Goal: Obtain resource: Download file/media

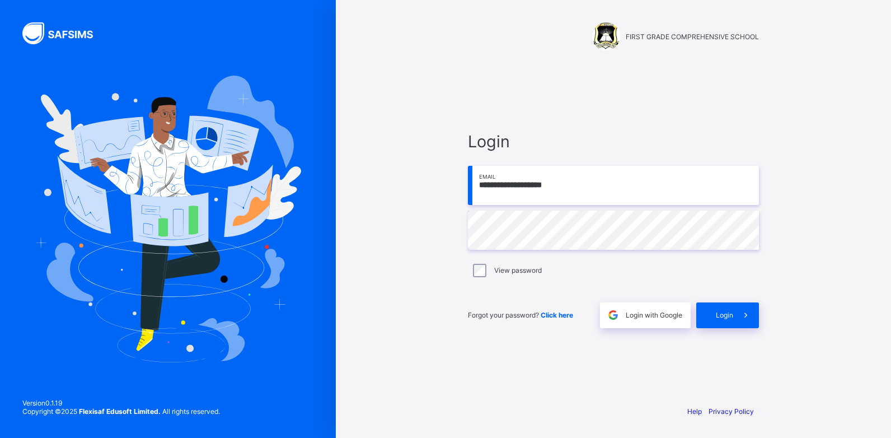
click at [742, 298] on div "Forgot your password? Click here Login with Google Login" at bounding box center [613, 309] width 291 height 37
click at [731, 322] on div "Login" at bounding box center [728, 315] width 63 height 26
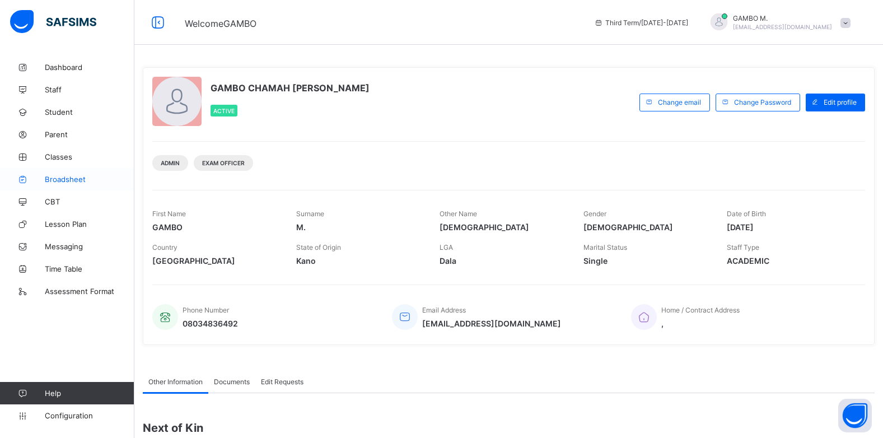
click at [62, 179] on span "Broadsheet" at bounding box center [90, 179] width 90 height 9
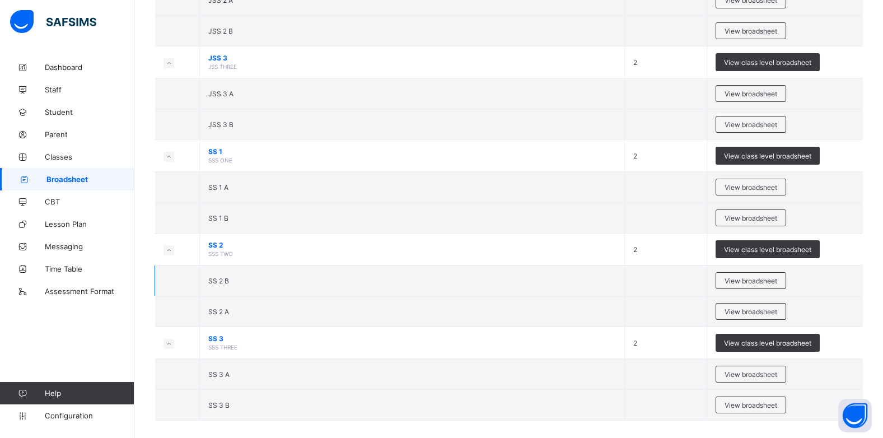
scroll to position [1031, 0]
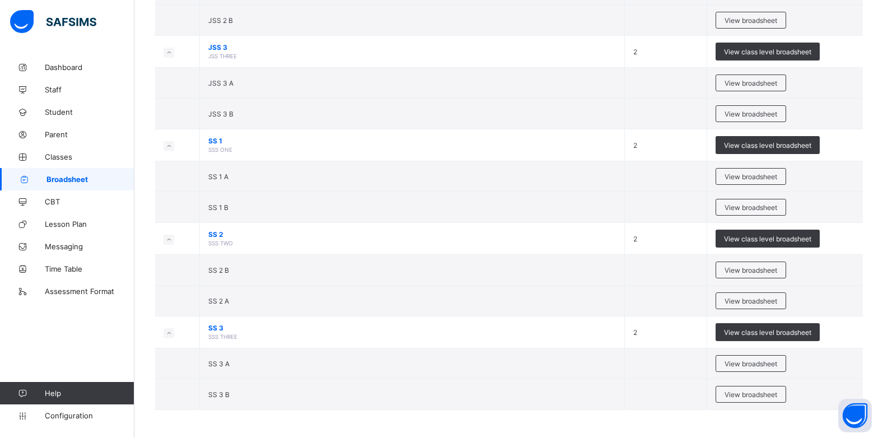
click at [757, 273] on span "View broadsheet" at bounding box center [751, 270] width 53 height 8
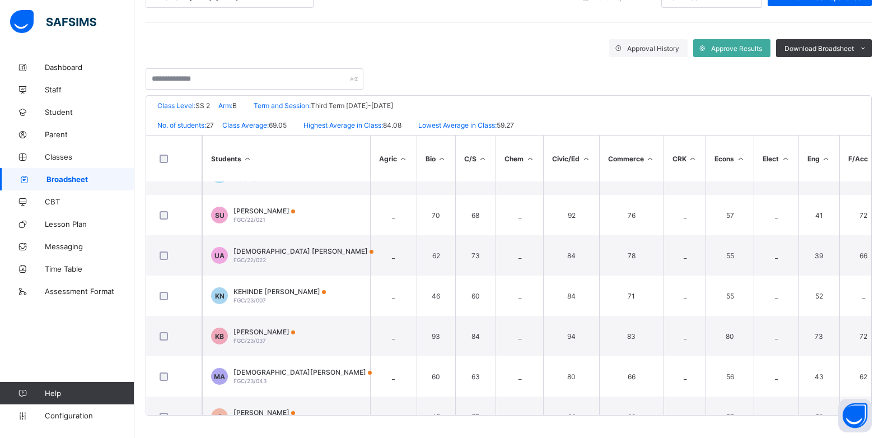
scroll to position [728, 0]
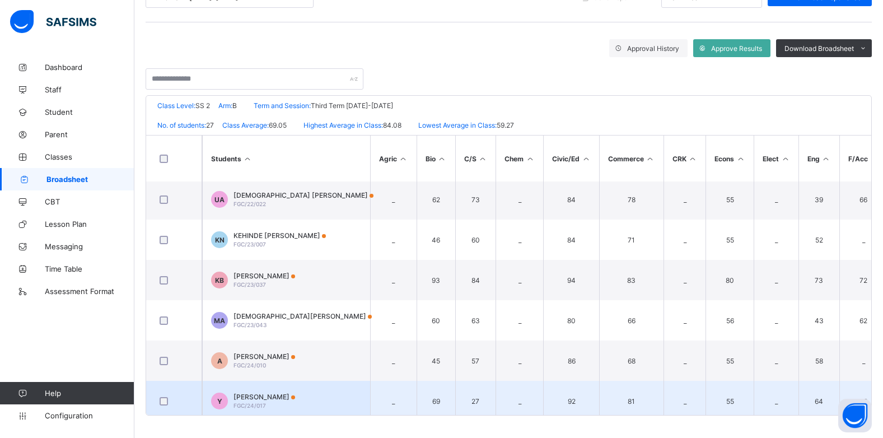
click at [297, 389] on td "Y YUSUF ABUBAKAR MUHAMMAD FGC/24/017" at bounding box center [286, 401] width 168 height 40
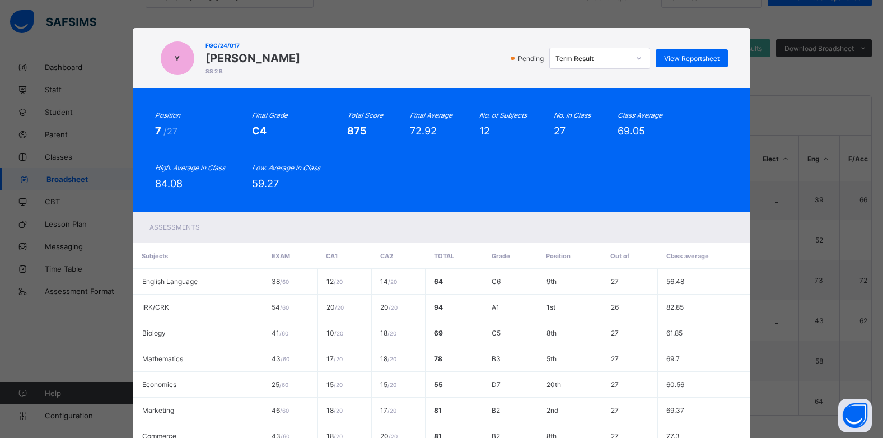
click at [637, 58] on icon at bounding box center [639, 58] width 7 height 11
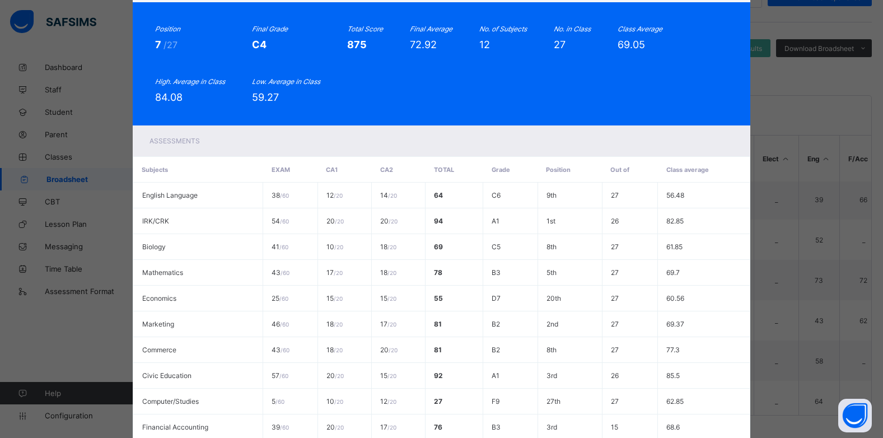
scroll to position [0, 0]
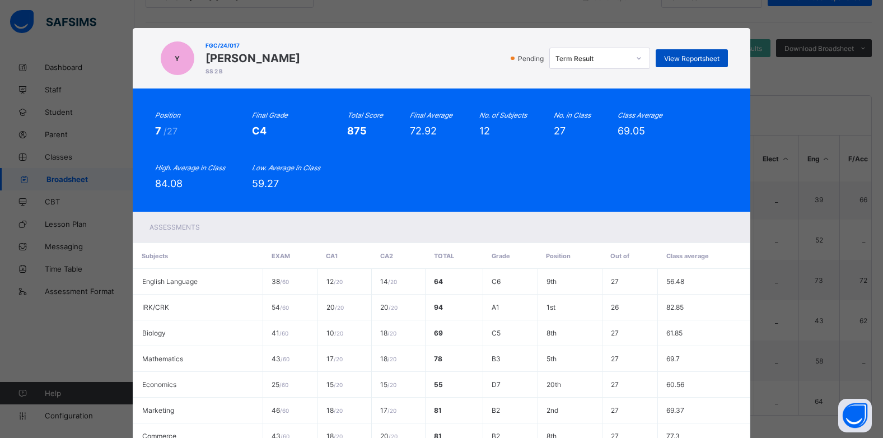
click at [686, 58] on span "View Reportsheet" at bounding box center [691, 58] width 55 height 8
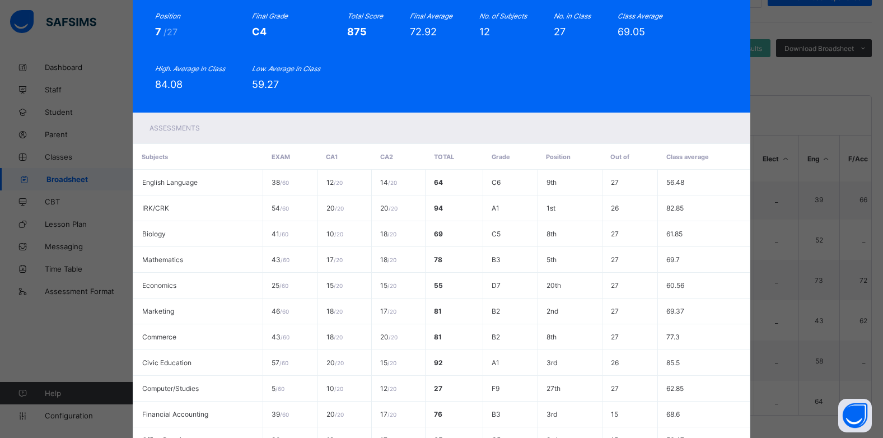
scroll to position [249, 0]
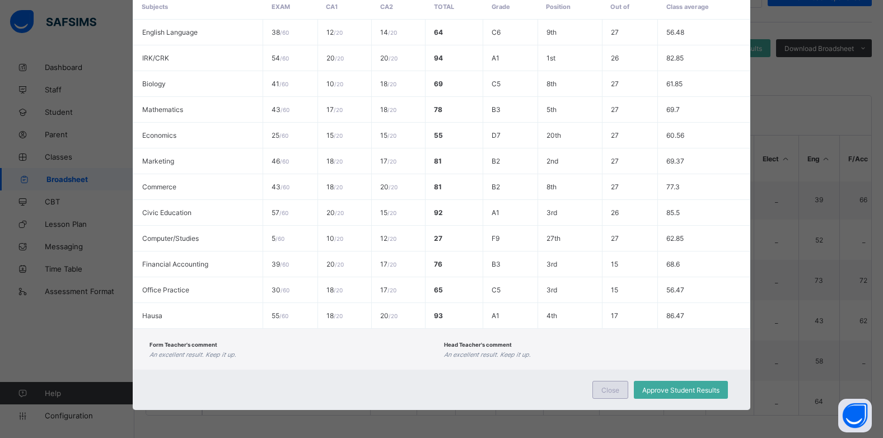
click at [617, 390] on span "Close" at bounding box center [610, 390] width 18 height 8
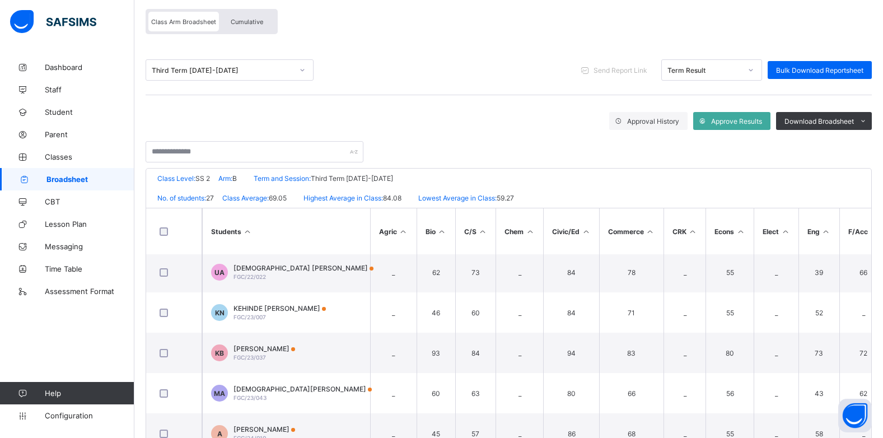
scroll to position [0, 0]
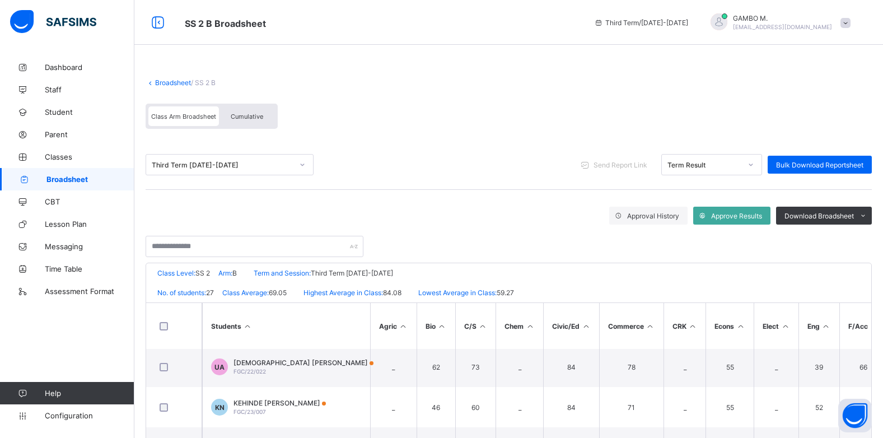
click at [244, 118] on span "Cumulative" at bounding box center [247, 117] width 32 height 8
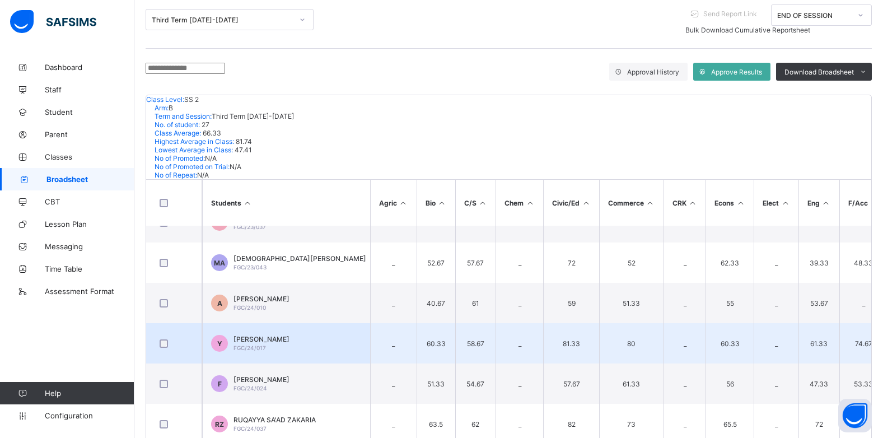
scroll to position [840, 0]
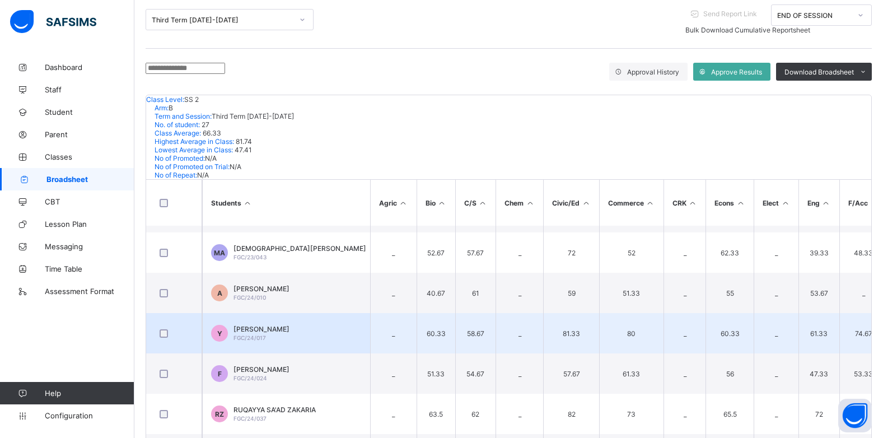
click at [289, 325] on div "YUSUF ABUBAKAR MUHAMMAD FGC/24/017" at bounding box center [262, 333] width 56 height 17
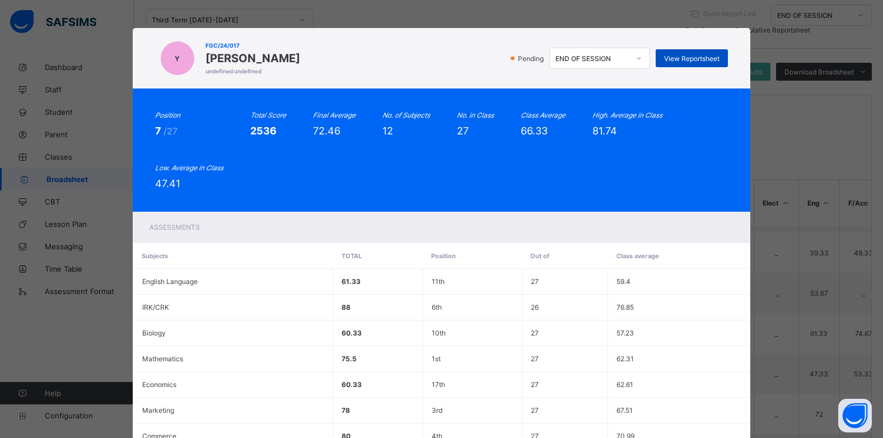
click at [689, 58] on span "View Reportsheet" at bounding box center [691, 58] width 55 height 8
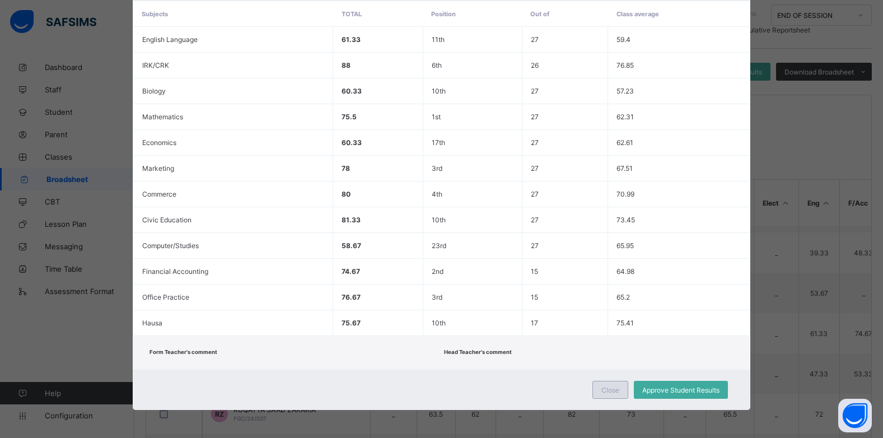
click at [604, 384] on div "Close" at bounding box center [610, 390] width 36 height 18
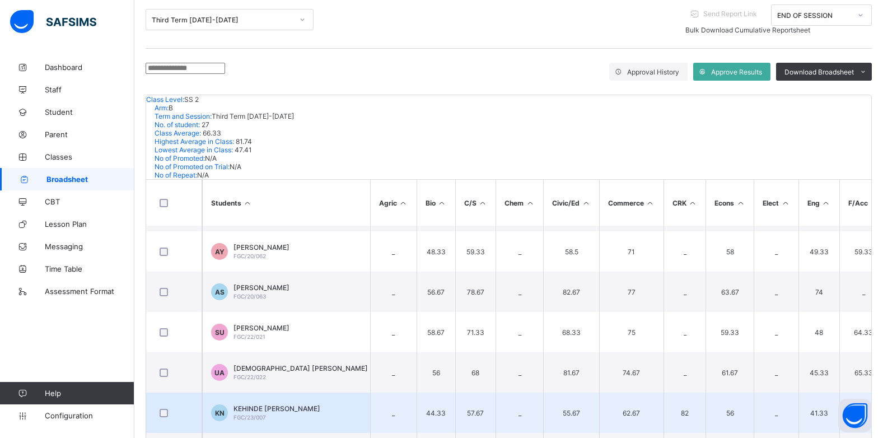
scroll to position [580, 0]
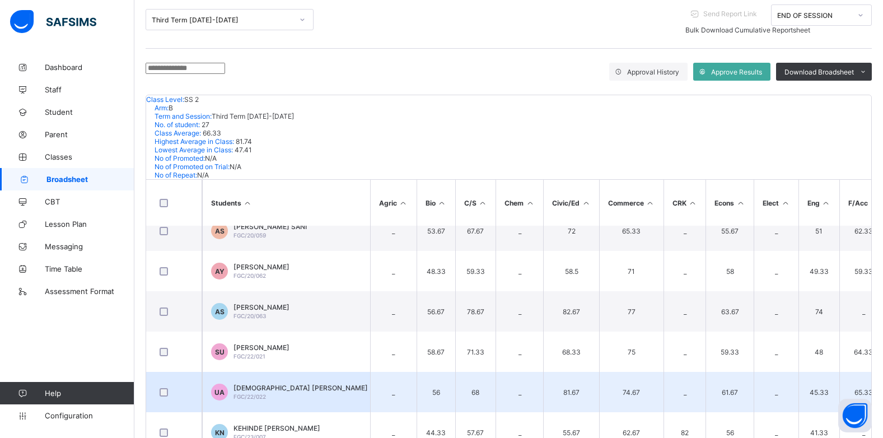
click at [318, 384] on span "USMAN MUHAMMAD ABUBAKAR" at bounding box center [301, 388] width 134 height 8
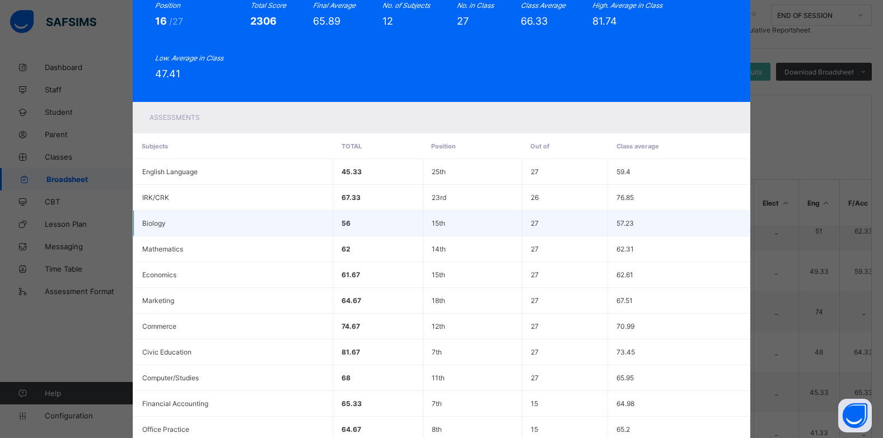
scroll to position [0, 0]
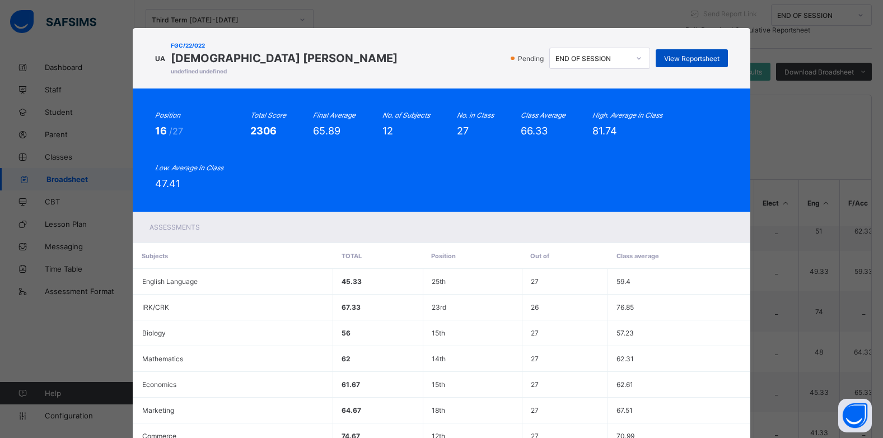
click at [676, 54] on span "View Reportsheet" at bounding box center [691, 58] width 55 height 8
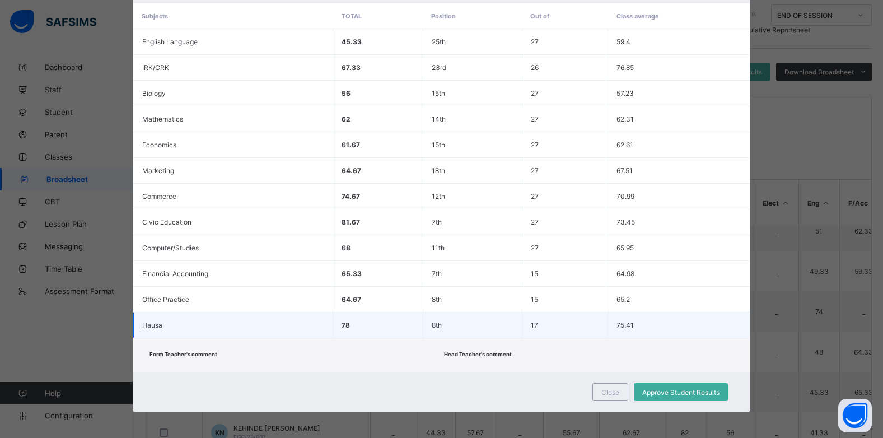
scroll to position [242, 0]
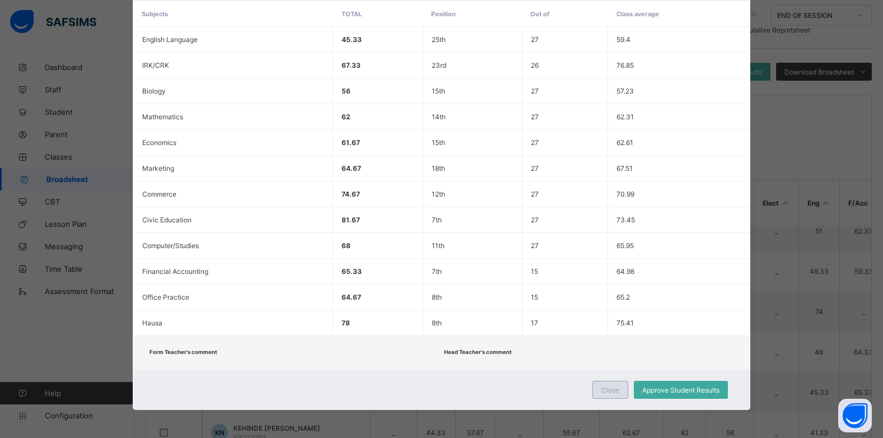
click at [605, 391] on span "Close" at bounding box center [610, 390] width 18 height 8
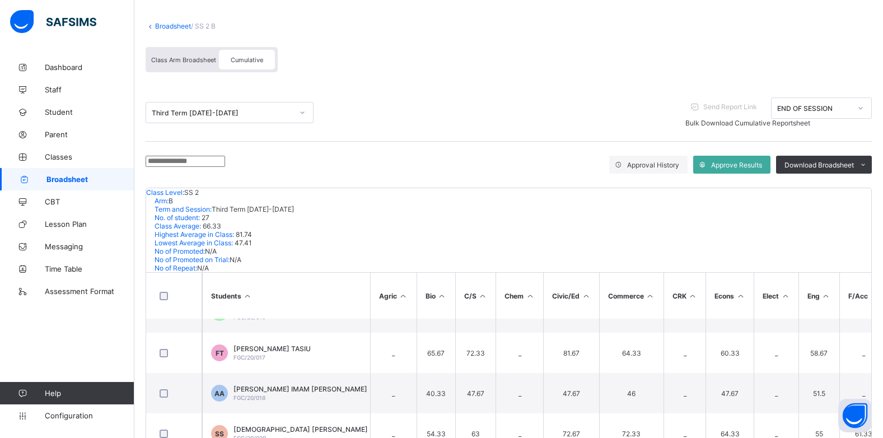
scroll to position [0, 0]
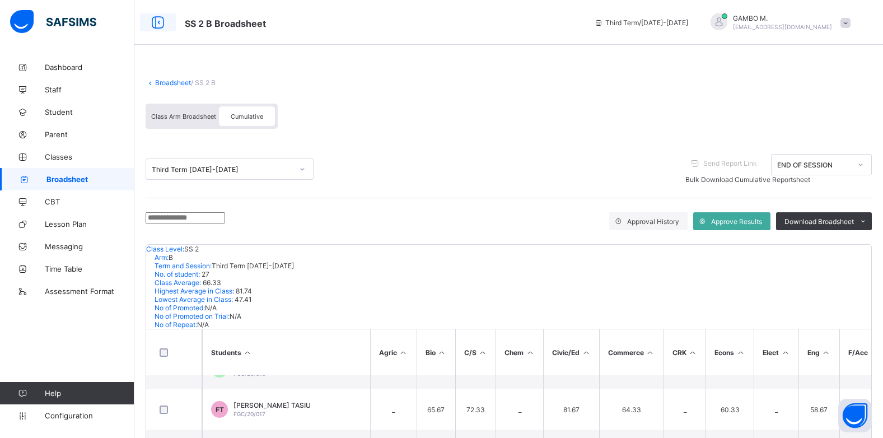
click at [159, 22] on icon at bounding box center [157, 23] width 19 height 16
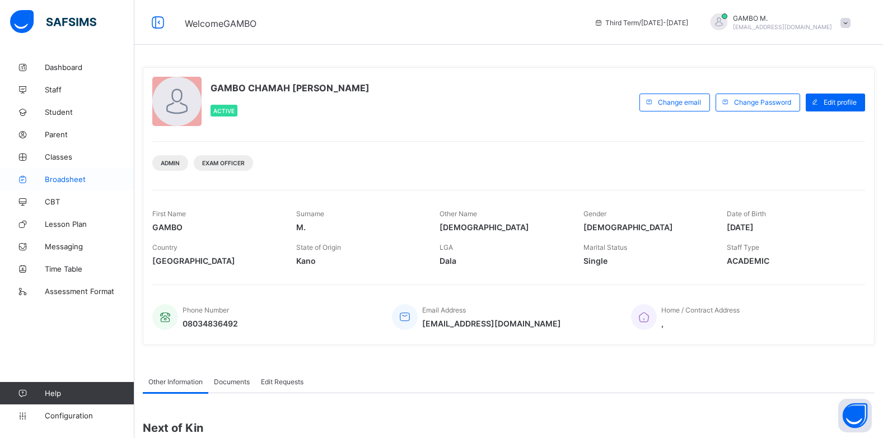
click at [64, 182] on span "Broadsheet" at bounding box center [90, 179] width 90 height 9
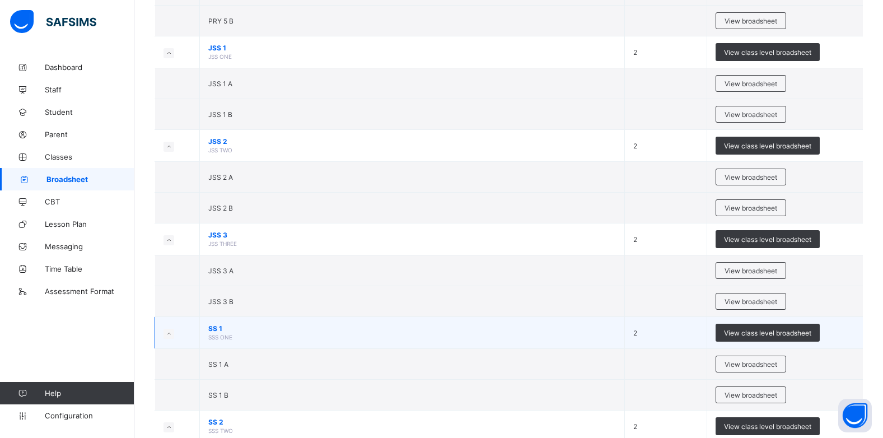
scroll to position [975, 0]
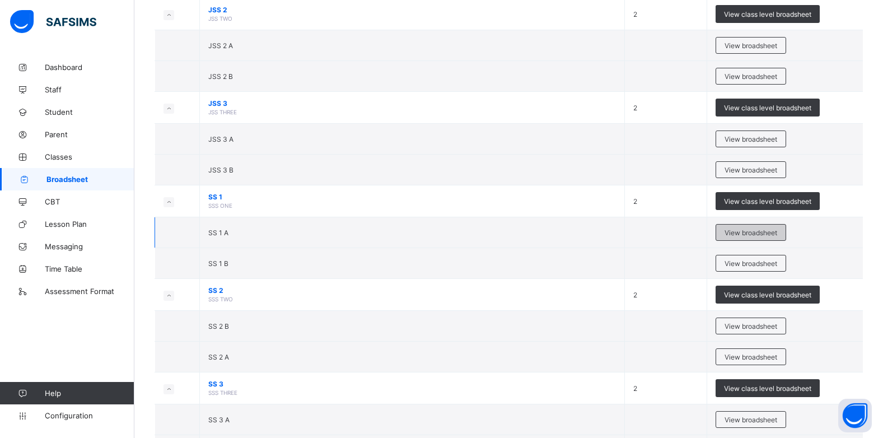
click at [758, 235] on span "View broadsheet" at bounding box center [751, 232] width 53 height 8
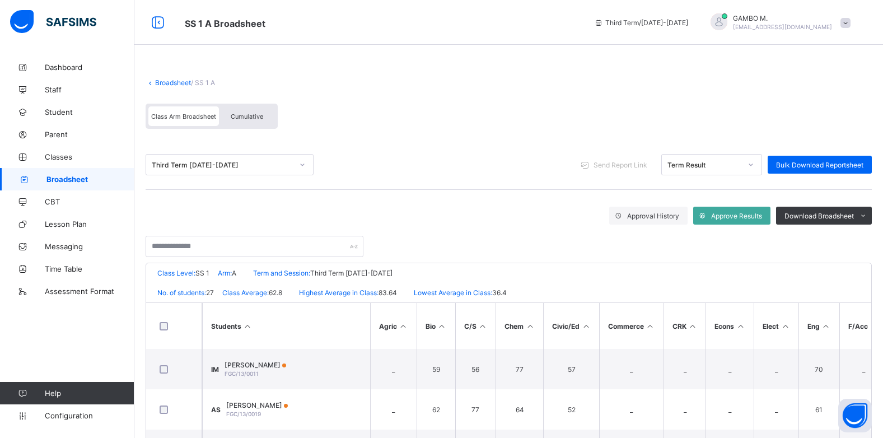
click at [242, 118] on span "Cumulative" at bounding box center [247, 117] width 32 height 8
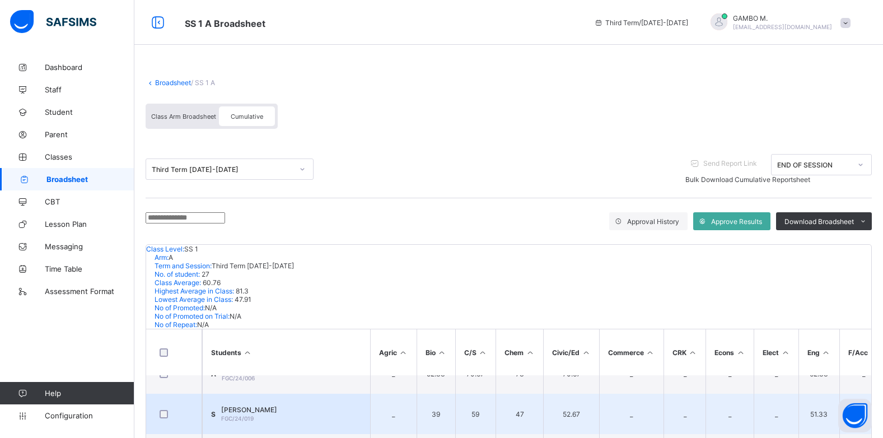
scroll to position [560, 0]
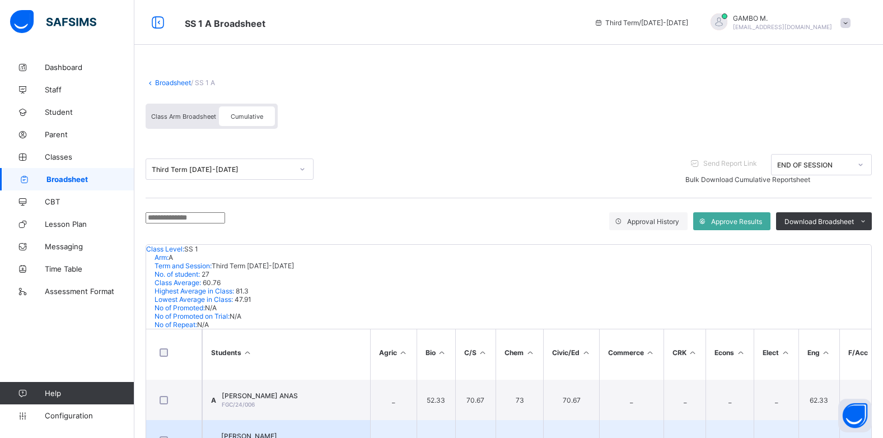
click at [277, 432] on span "SUMAYYA ABUBAKAR MUHAMMAD" at bounding box center [249, 436] width 56 height 8
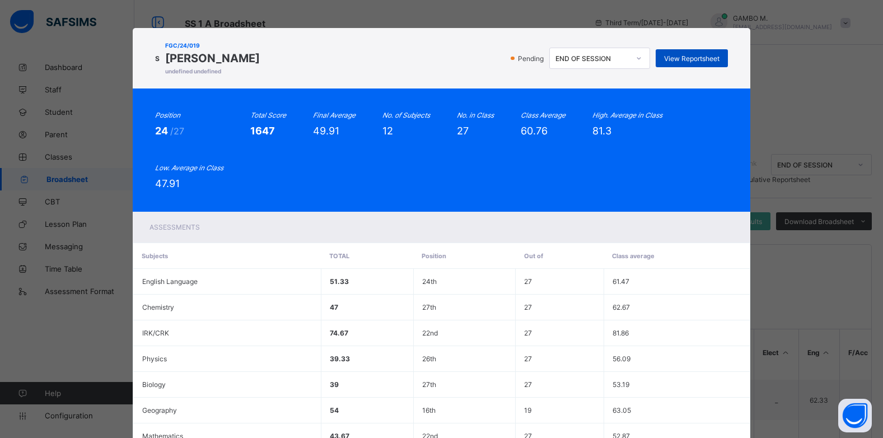
click at [692, 59] on span "View Reportsheet" at bounding box center [691, 58] width 55 height 8
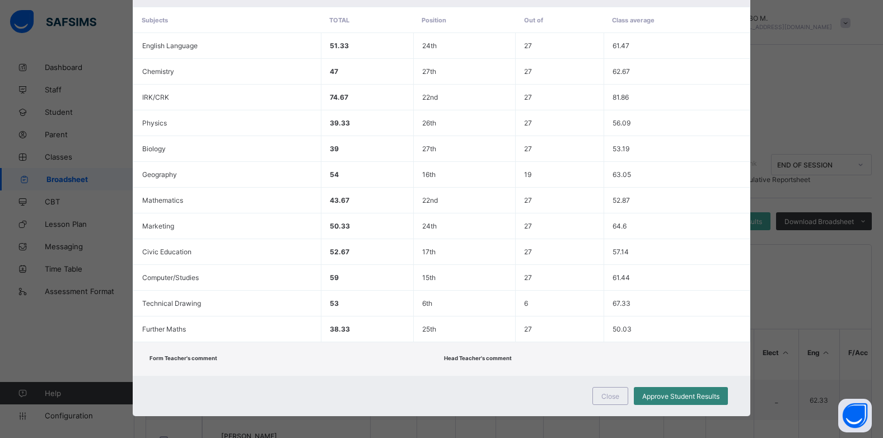
scroll to position [242, 0]
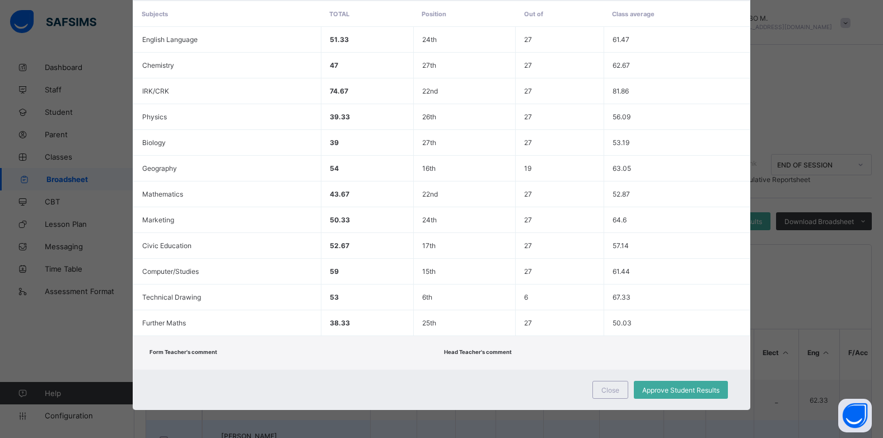
click at [612, 394] on div "Close" at bounding box center [610, 390] width 36 height 18
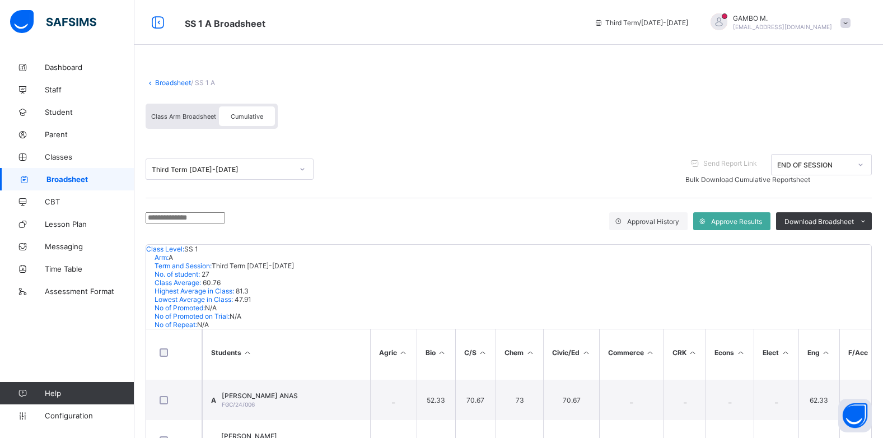
click at [196, 113] on span "Class Arm Broadsheet" at bounding box center [183, 117] width 65 height 8
click at [200, 116] on span "Class Arm Broadsheet" at bounding box center [183, 117] width 65 height 8
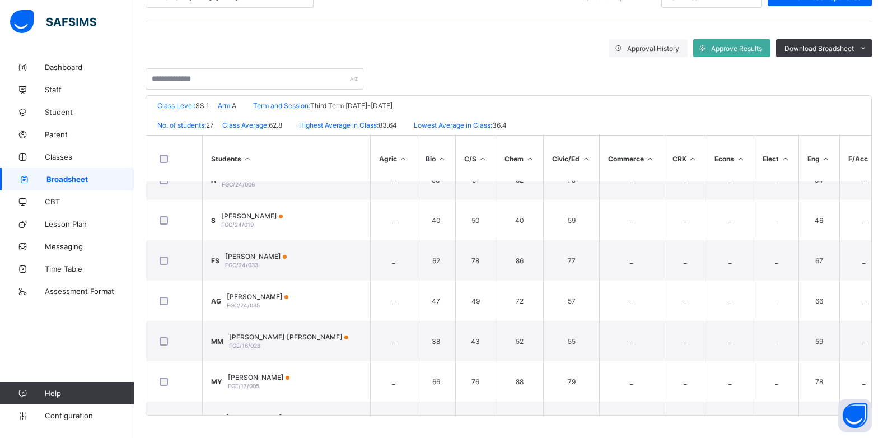
scroll to position [580, 0]
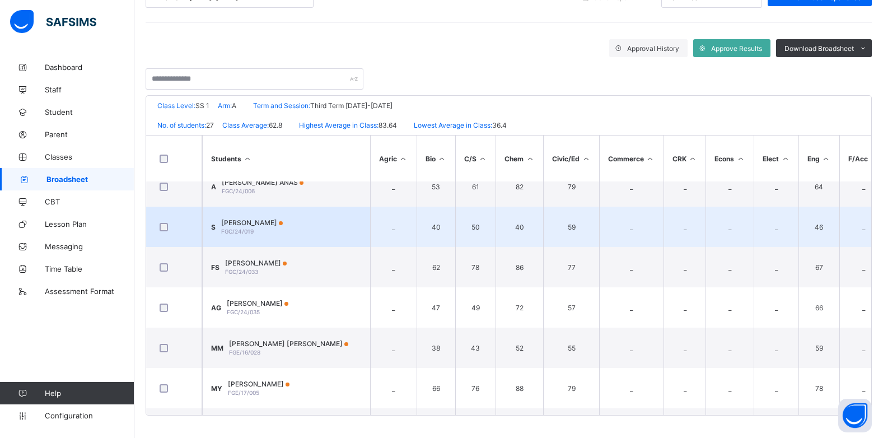
click at [283, 229] on div "SUMAYYA ABUBAKAR MUHAMMAD FGC/24/019" at bounding box center [252, 226] width 62 height 17
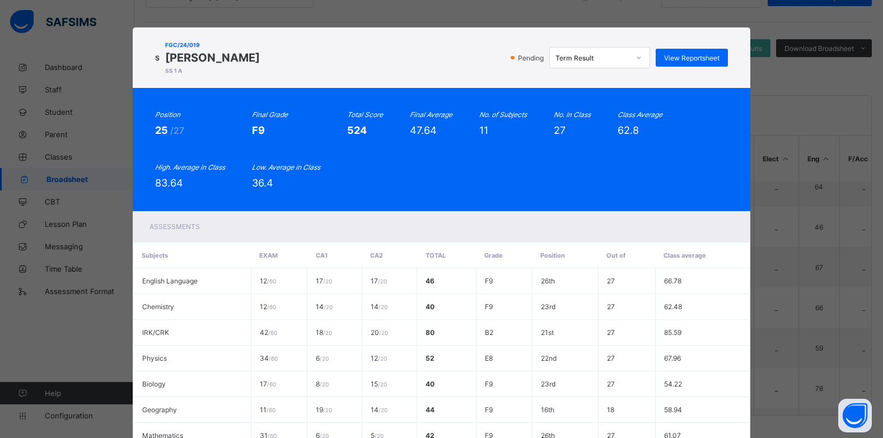
scroll to position [0, 0]
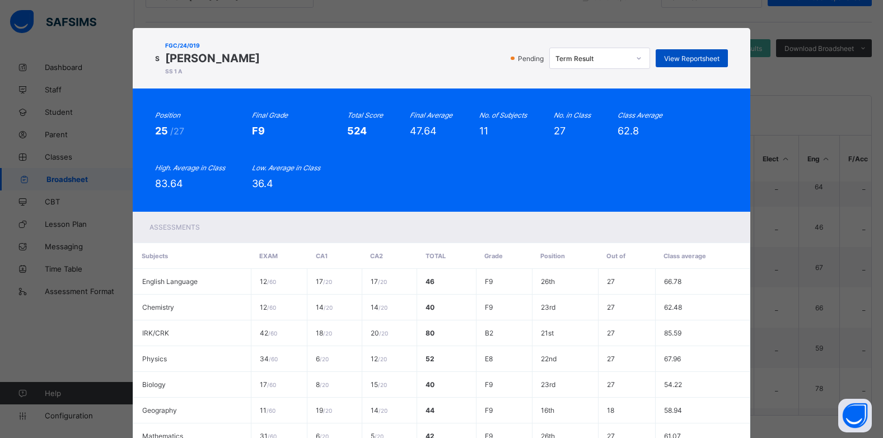
click at [688, 63] on div "View Reportsheet" at bounding box center [692, 58] width 72 height 18
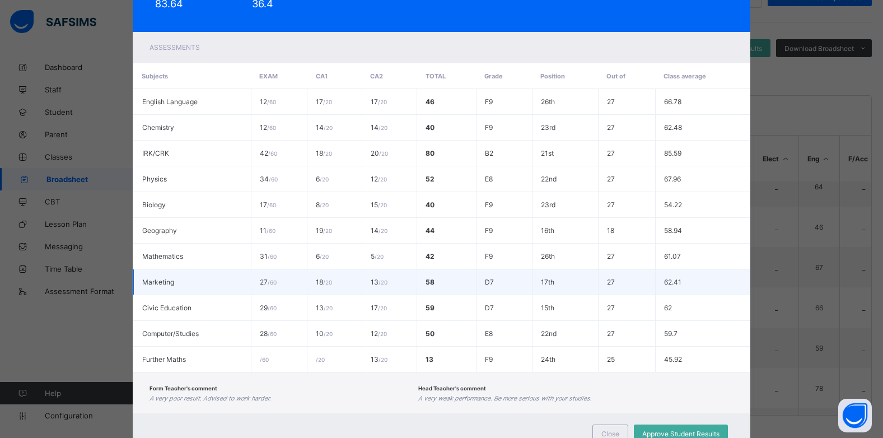
scroll to position [223, 0]
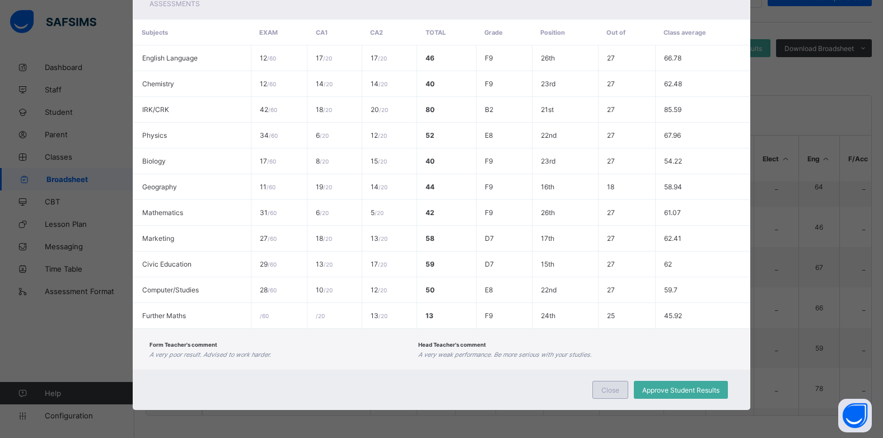
click at [606, 391] on span "Close" at bounding box center [610, 390] width 18 height 8
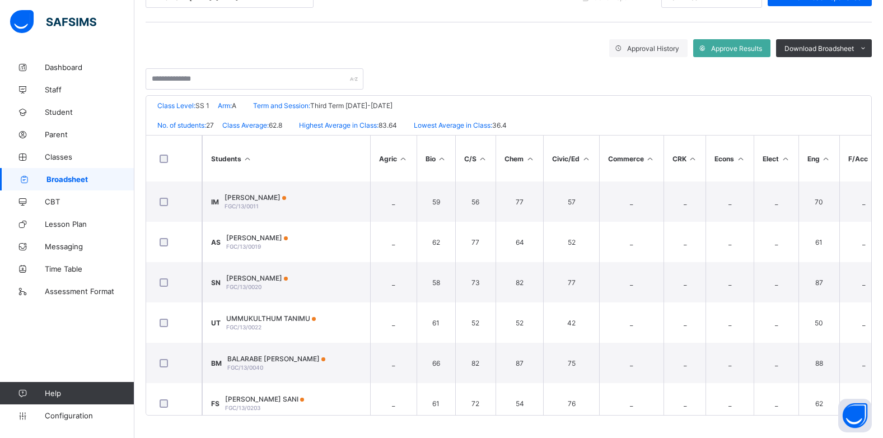
scroll to position [0, 0]
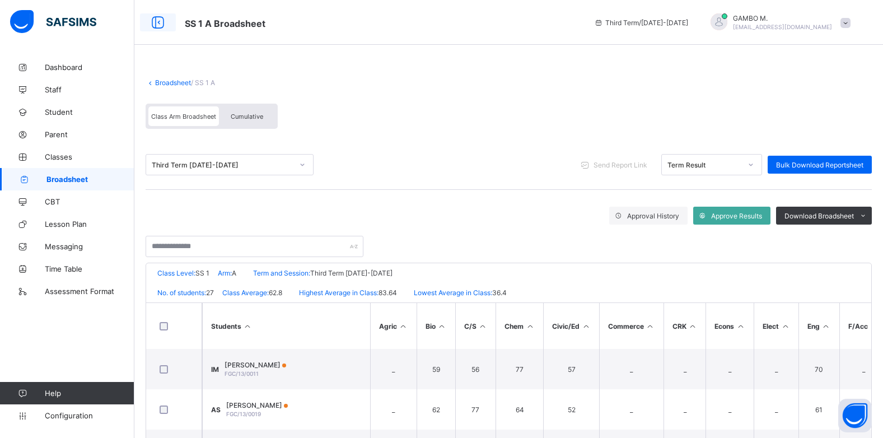
drag, startPoint x: 155, startPoint y: 22, endPoint x: 168, endPoint y: 21, distance: 13.0
click at [155, 22] on icon at bounding box center [157, 23] width 19 height 16
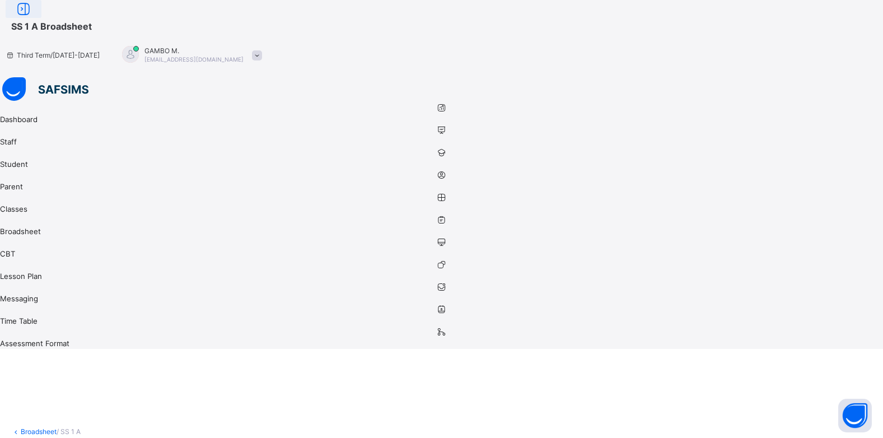
click at [33, 17] on icon at bounding box center [23, 9] width 19 height 16
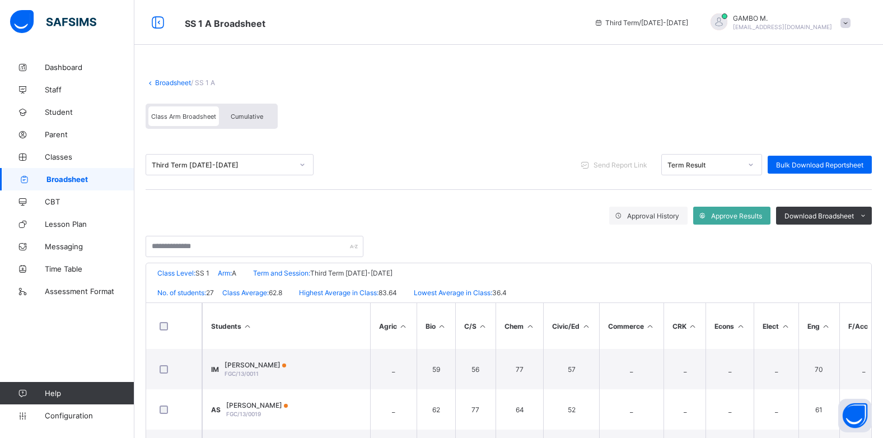
click at [161, 82] on link "Broadsheet" at bounding box center [173, 82] width 36 height 8
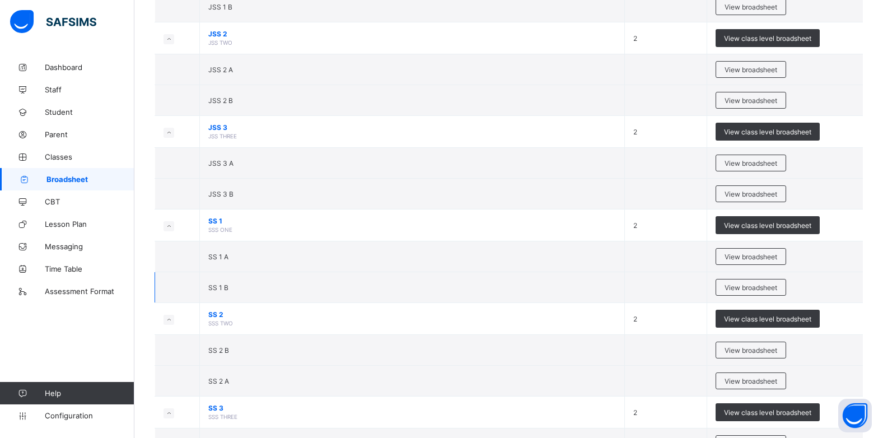
scroll to position [952, 0]
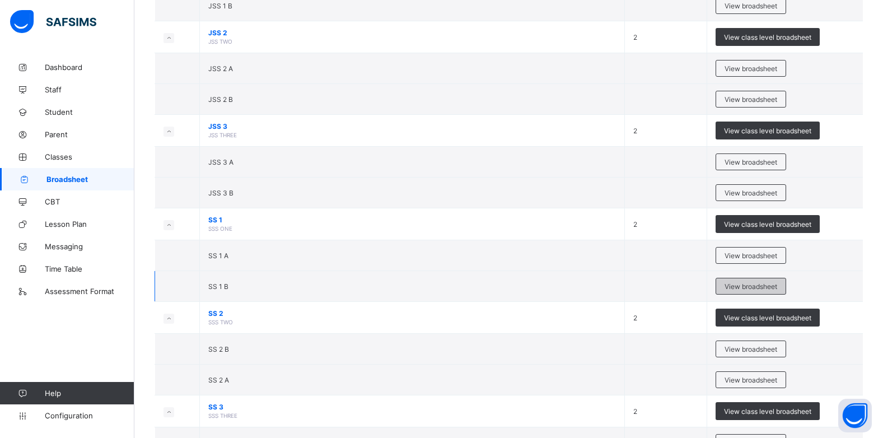
click at [757, 283] on span "View broadsheet" at bounding box center [751, 286] width 53 height 8
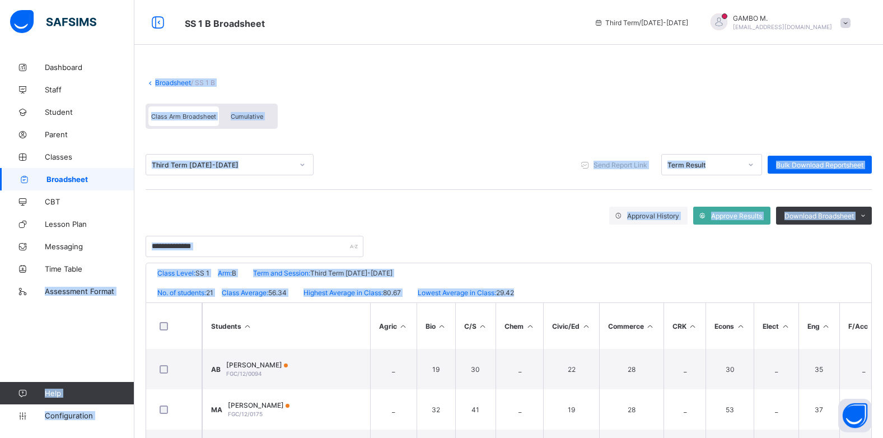
click at [0, 333] on html "SS 1 B Broadsheet Third Term / 2024-2025 GAMBO M. chamoh304@gmail.com Dashboard…" at bounding box center [441, 302] width 883 height 605
click at [464, 190] on div "Third Term 2024-2025 Send Report Link Term Result Bulk Download Reportsheet App…" at bounding box center [509, 198] width 726 height 117
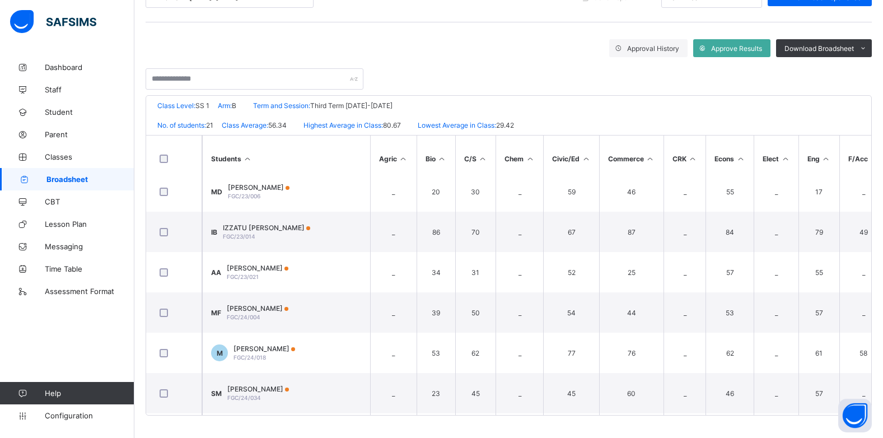
scroll to position [392, 0]
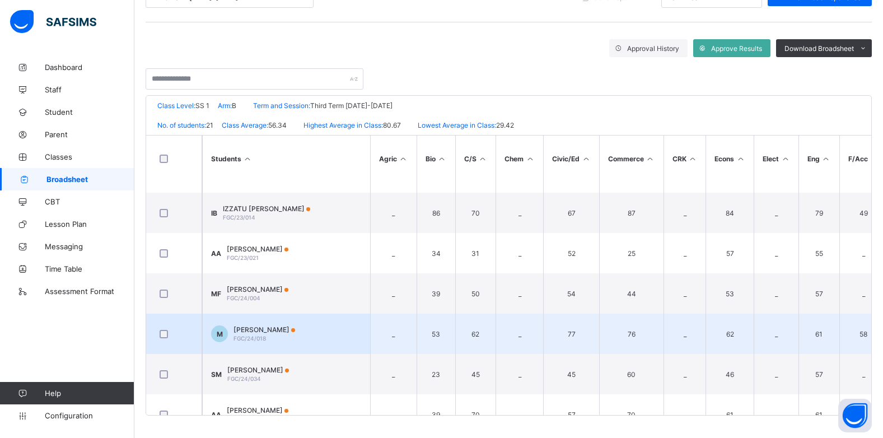
click at [295, 332] on span "MUHAMMAD ABUBAKAR MUHAMMAD" at bounding box center [265, 329] width 62 height 8
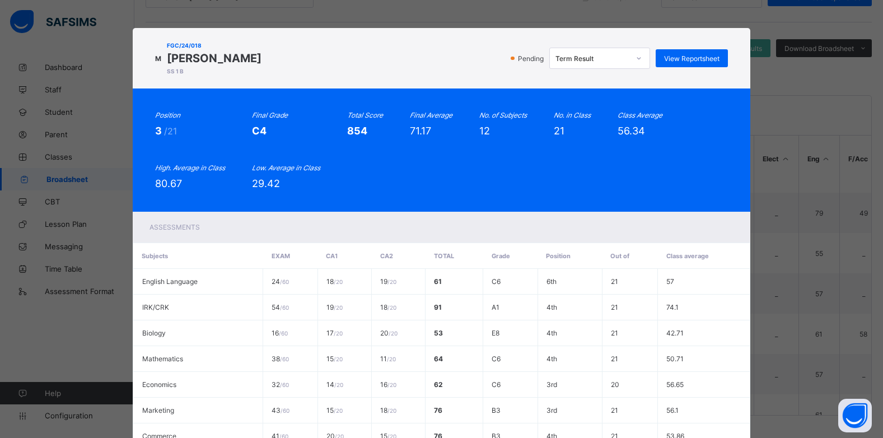
click at [815, 64] on div "M FGC/24/018 MUHAMMAD ABUBAKAR MUHAMMAD SS 1 B Pending Term Result View Reports…" at bounding box center [441, 219] width 883 height 438
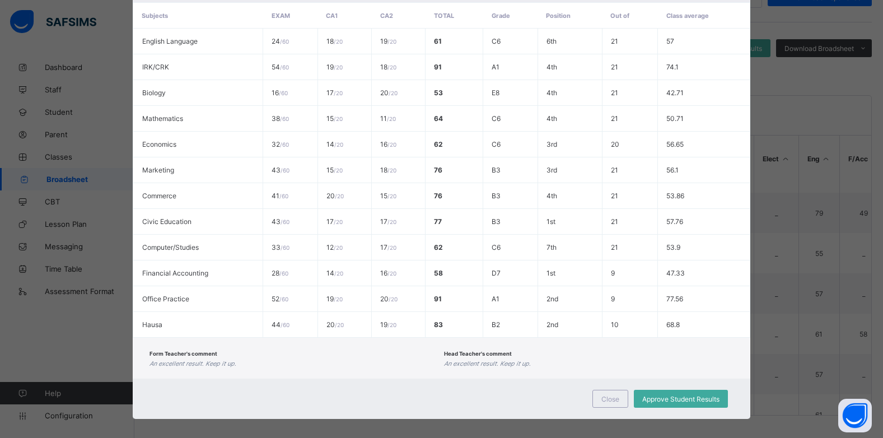
scroll to position [249, 0]
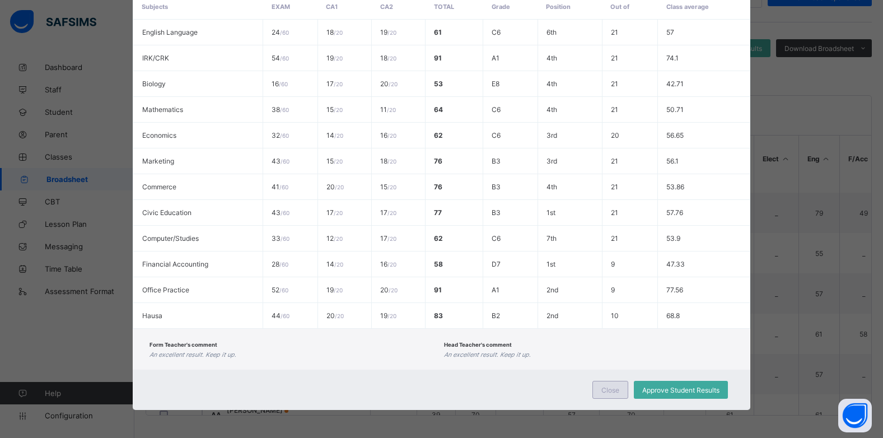
click at [614, 386] on span "Close" at bounding box center [610, 390] width 18 height 8
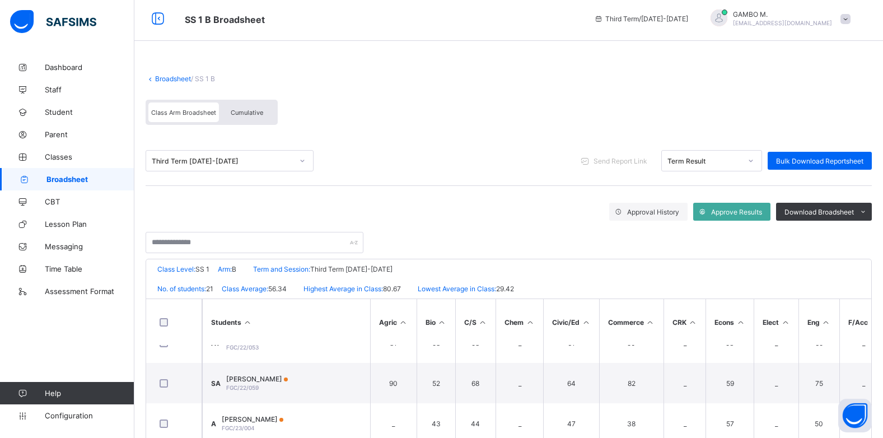
scroll to position [0, 0]
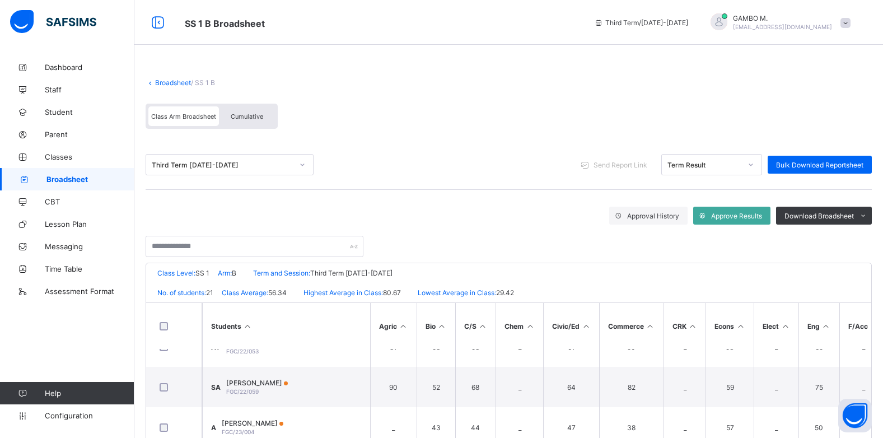
click at [245, 115] on span "Cumulative" at bounding box center [247, 117] width 32 height 8
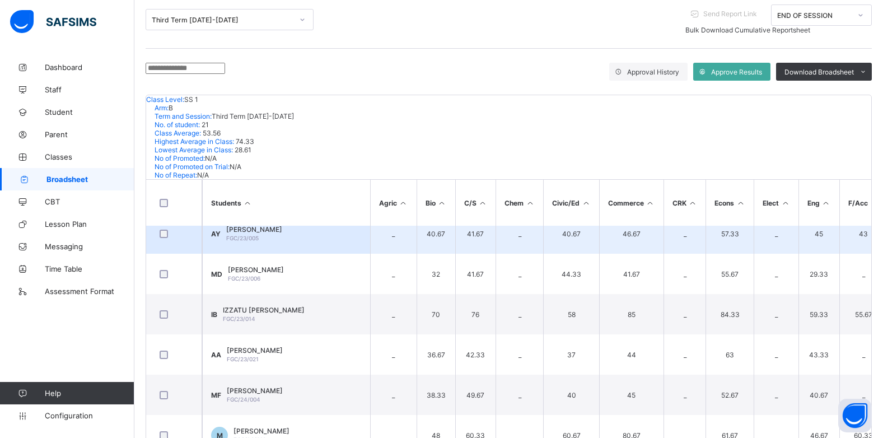
scroll to position [336, 0]
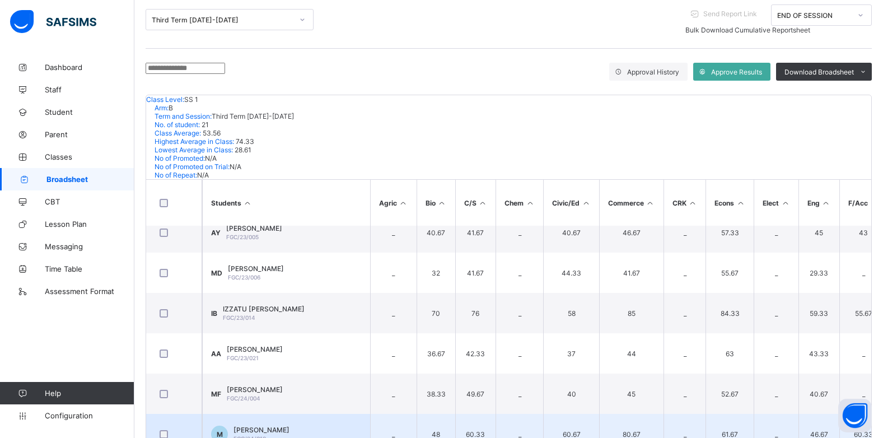
click at [289, 426] on span "MUHAMMAD ABUBAKAR MUHAMMAD" at bounding box center [262, 430] width 56 height 8
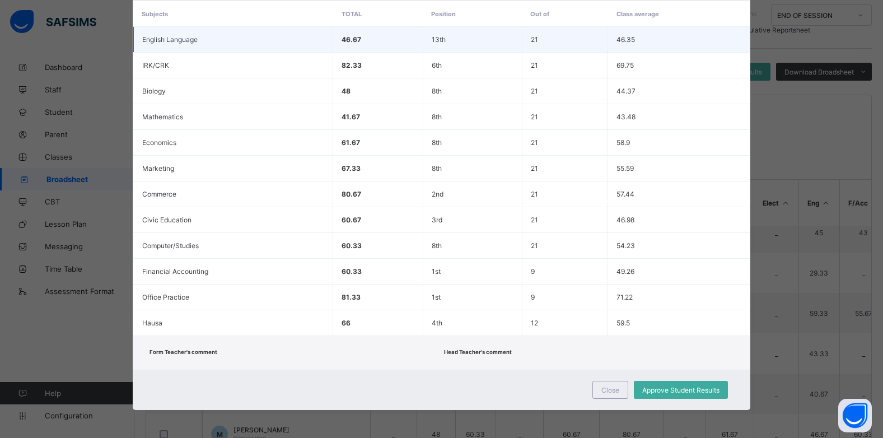
scroll to position [0, 0]
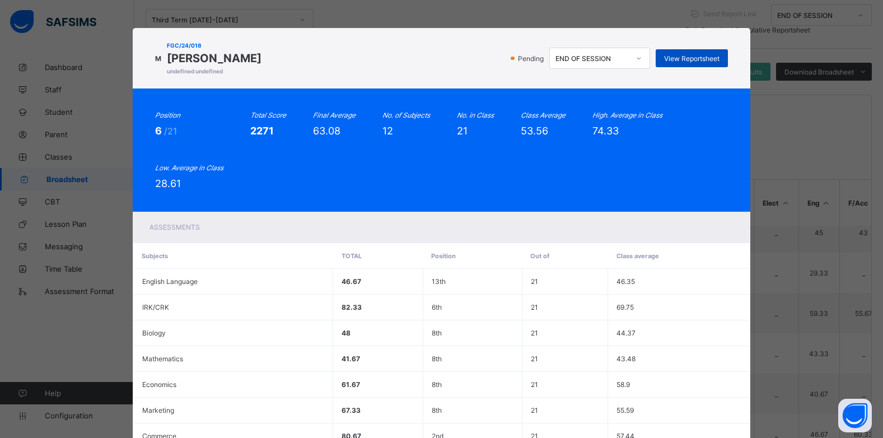
click at [676, 59] on span "View Reportsheet" at bounding box center [691, 58] width 55 height 8
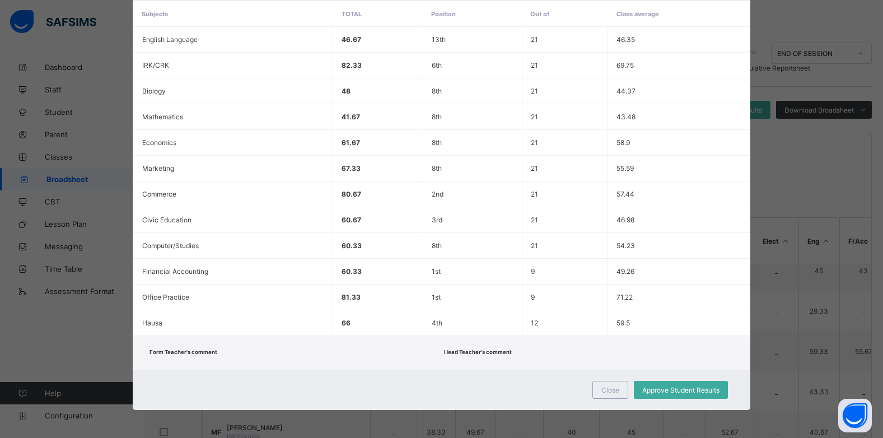
scroll to position [112, 0]
click at [601, 397] on div "Close" at bounding box center [610, 390] width 36 height 18
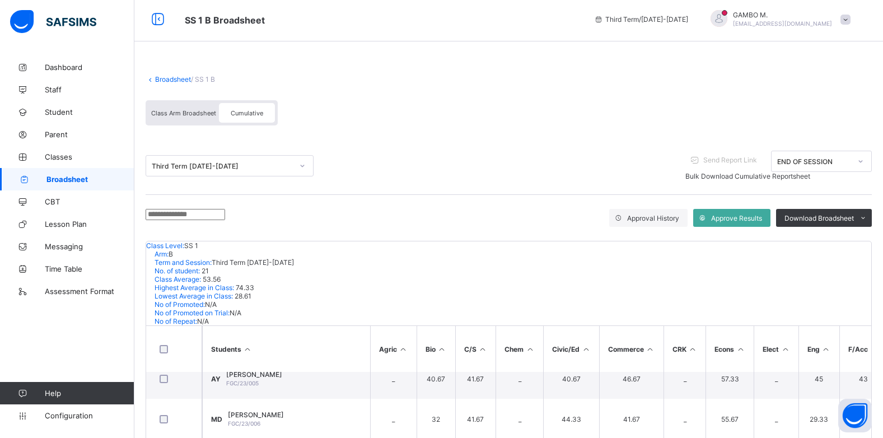
scroll to position [0, 0]
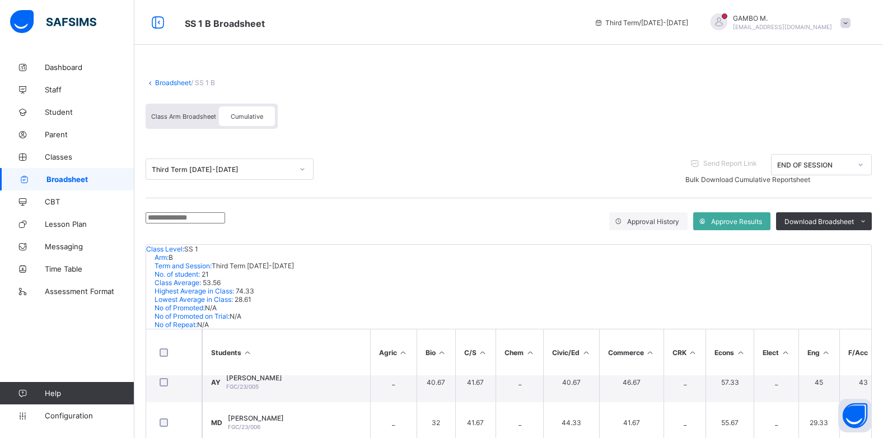
click at [163, 86] on link "Broadsheet" at bounding box center [173, 82] width 36 height 8
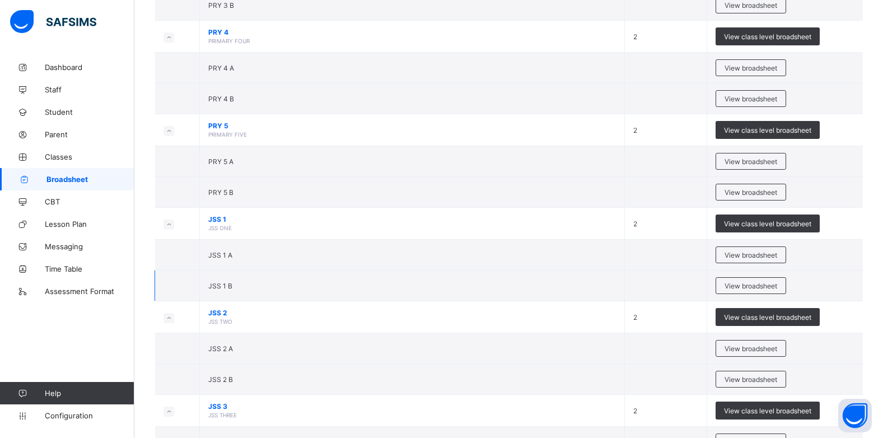
scroll to position [728, 0]
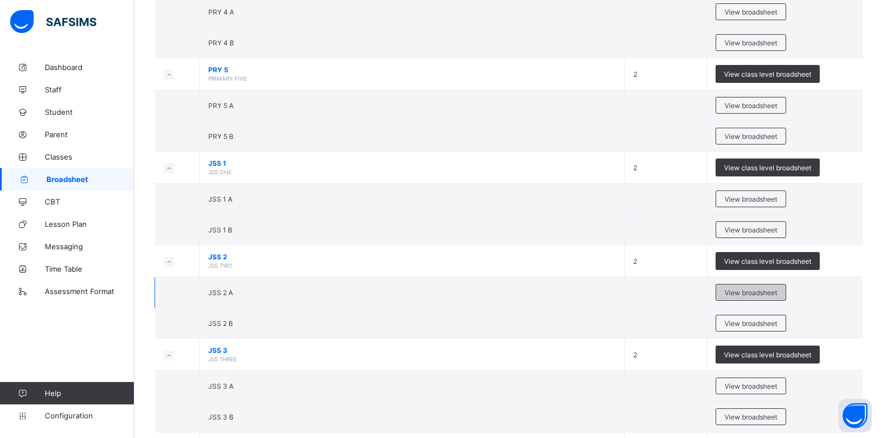
click at [762, 295] on span "View broadsheet" at bounding box center [751, 292] width 53 height 8
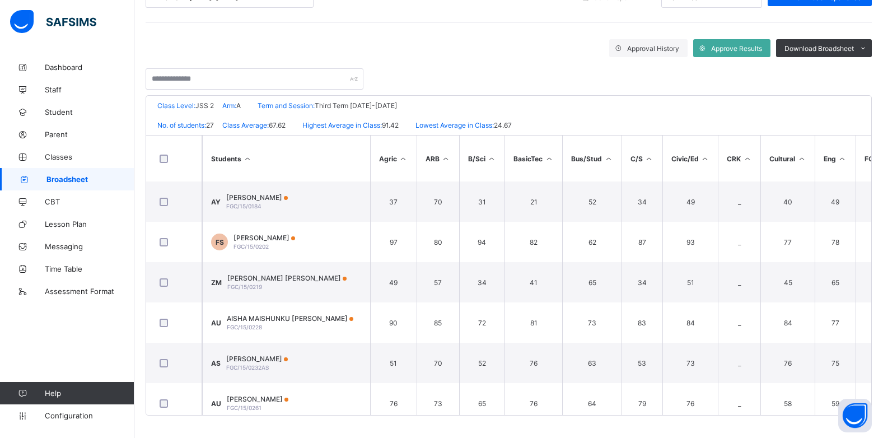
click at [0, 66] on html "JSS 2 A Broadsheet Third Term / 2024-2025 GAMBO M. chamoh304@gmail.com Dashboar…" at bounding box center [441, 135] width 883 height 605
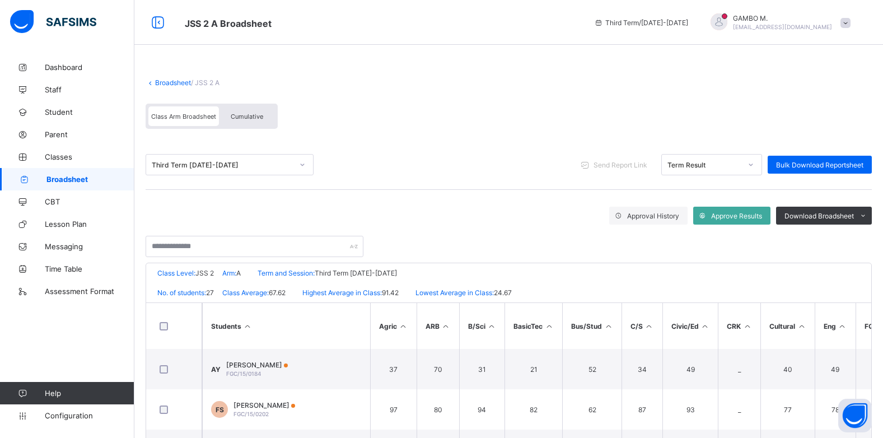
click at [171, 85] on link "Broadsheet" at bounding box center [173, 82] width 36 height 8
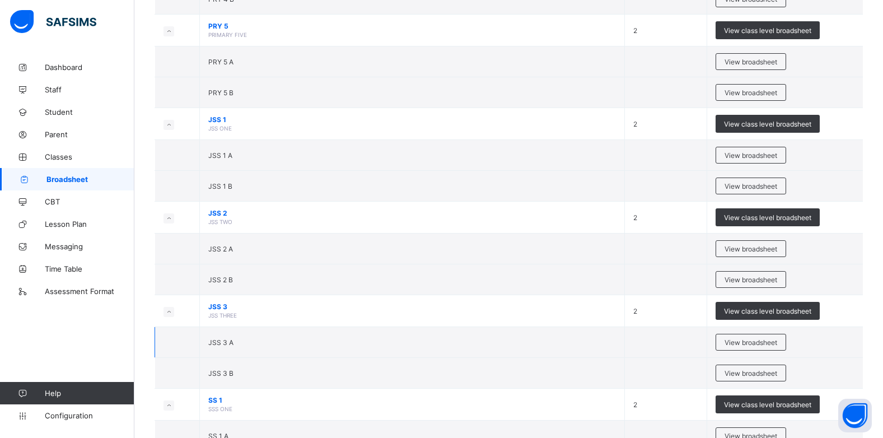
scroll to position [784, 0]
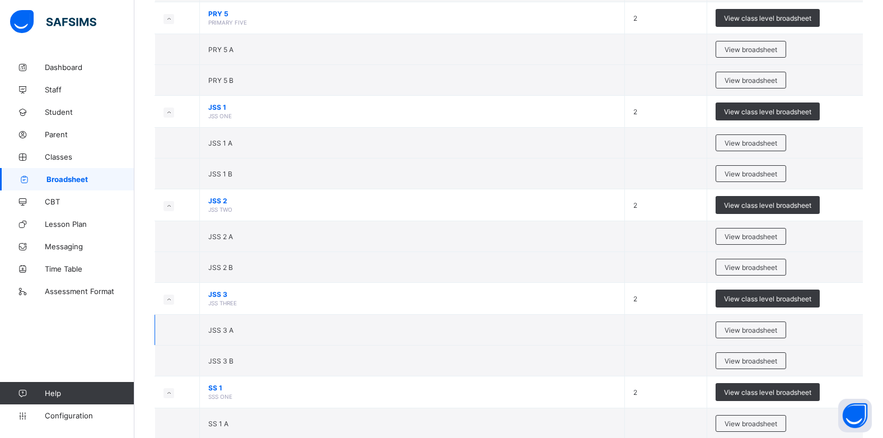
click at [765, 319] on td "View broadsheet" at bounding box center [785, 330] width 156 height 31
click at [757, 264] on span "View broadsheet" at bounding box center [751, 267] width 53 height 8
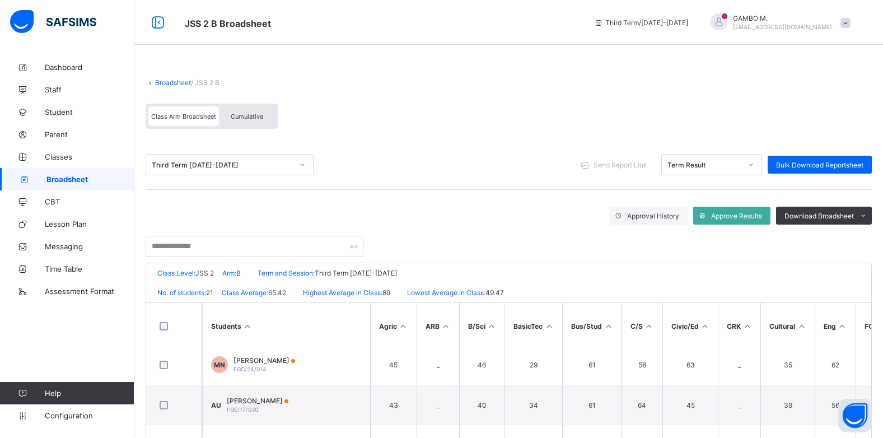
scroll to position [504, 0]
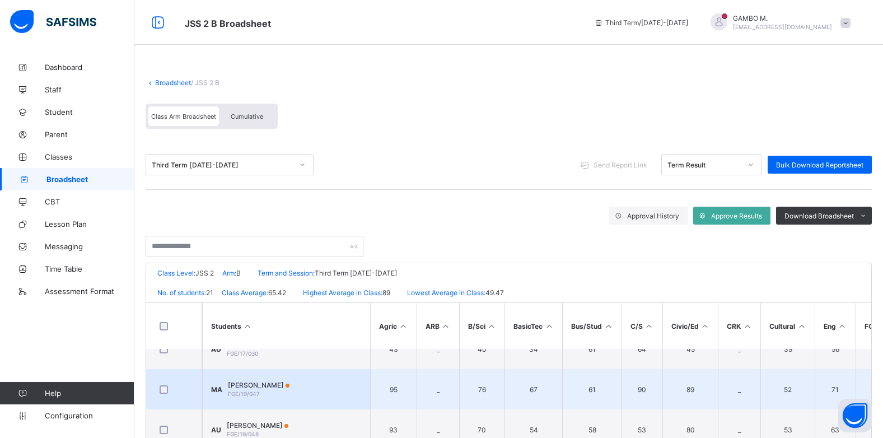
click at [289, 388] on span "MUHAMMAD ALIYU ABUBAKAR" at bounding box center [259, 385] width 62 height 8
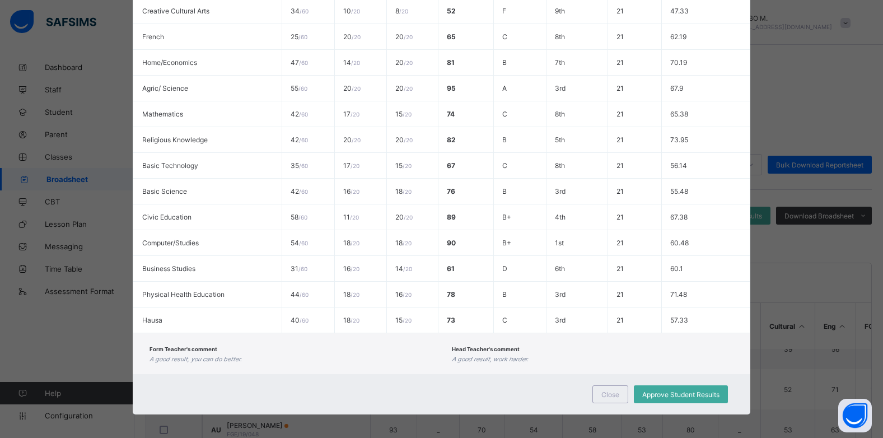
scroll to position [378, 0]
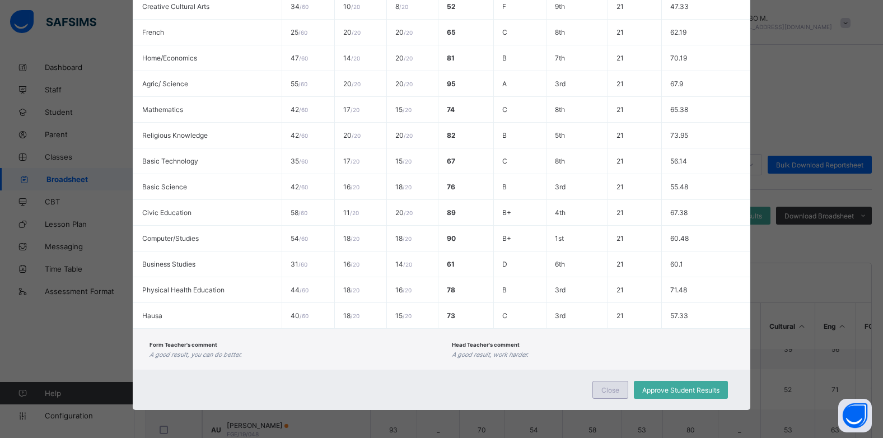
click at [604, 382] on div "Close" at bounding box center [610, 390] width 36 height 18
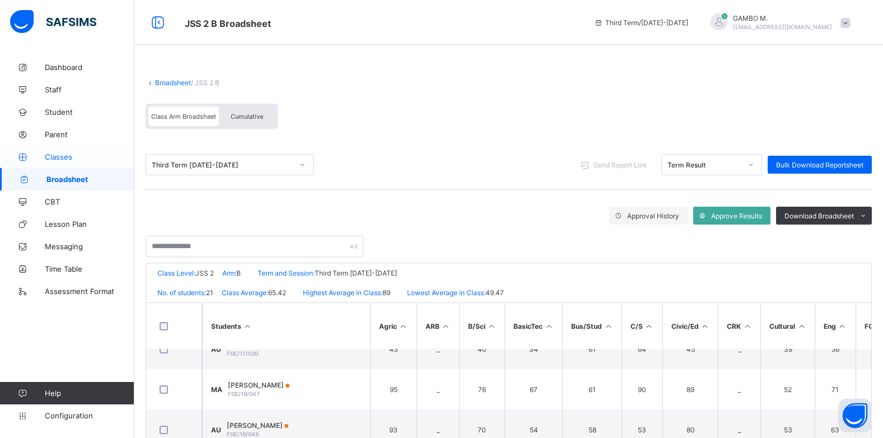
click at [52, 161] on link "Classes" at bounding box center [67, 157] width 134 height 22
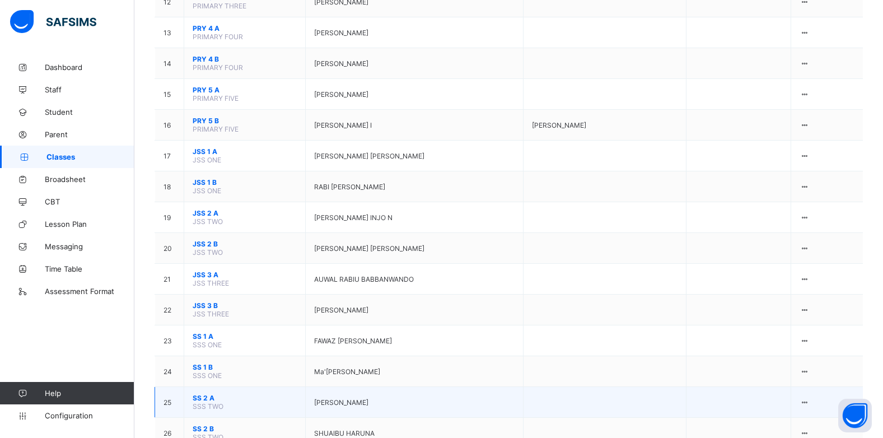
scroll to position [584, 0]
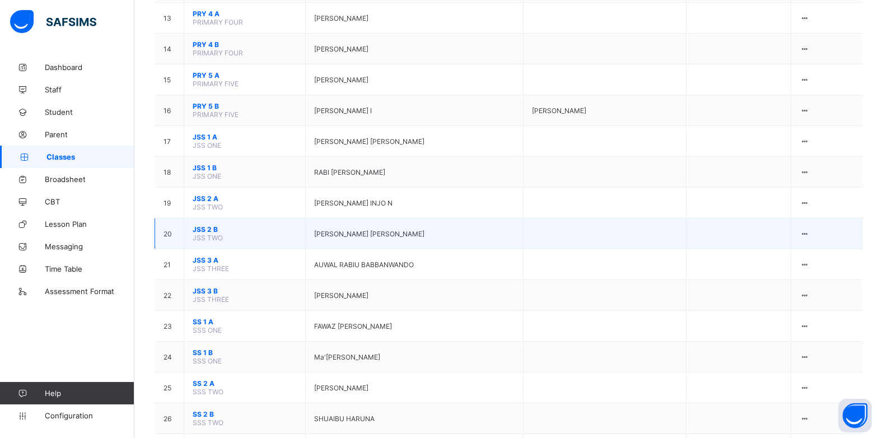
click at [208, 225] on span "JSS 2 B" at bounding box center [245, 229] width 104 height 8
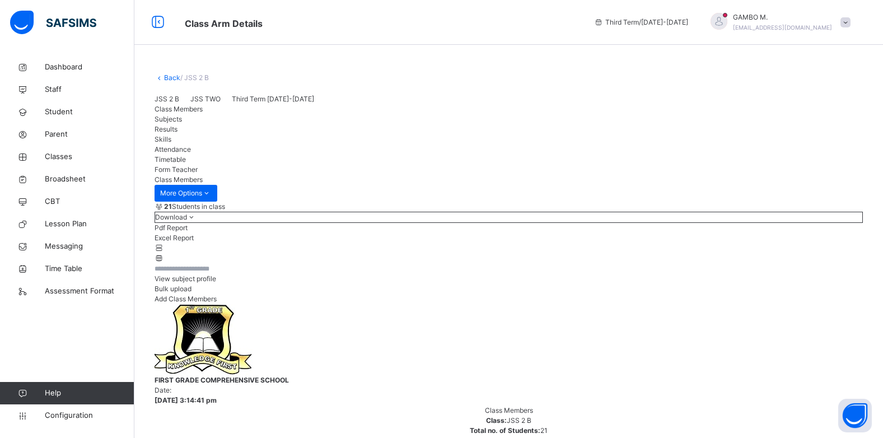
click at [182, 115] on span "Subjects" at bounding box center [168, 119] width 27 height 8
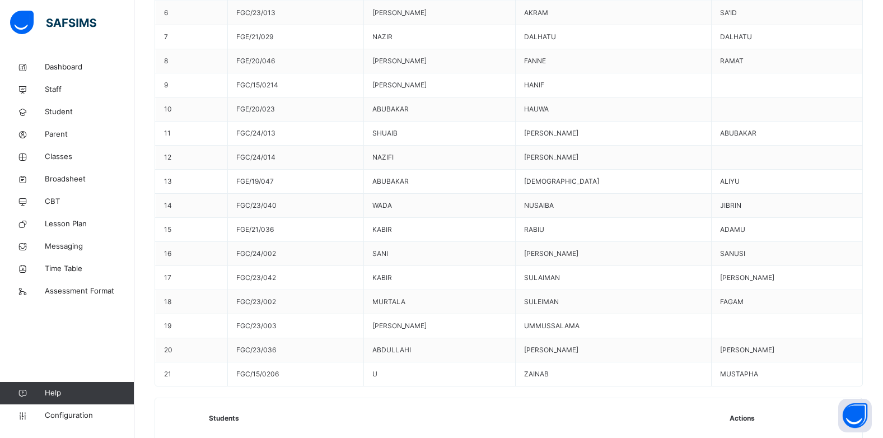
scroll to position [616, 0]
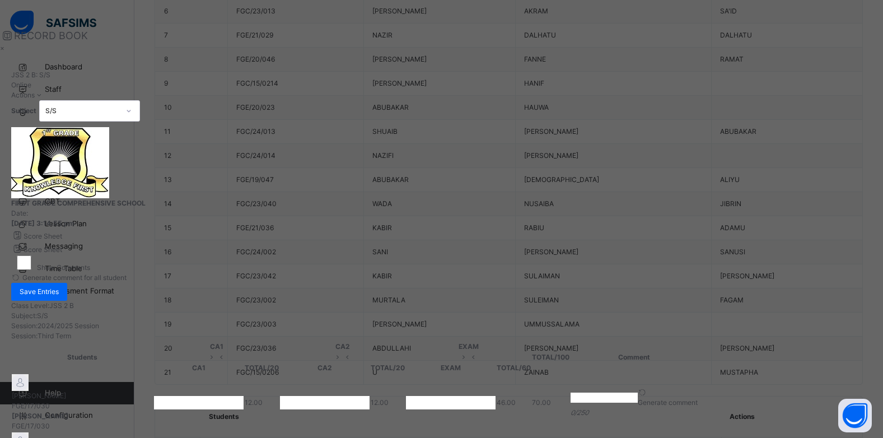
type input "**"
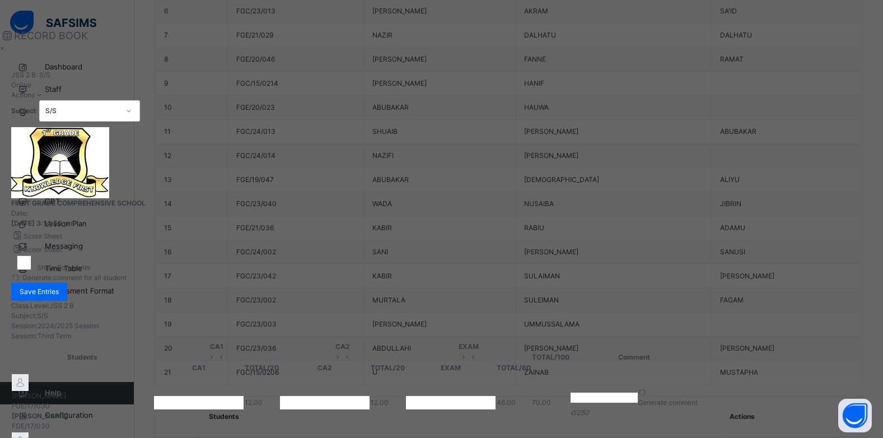
type input "**"
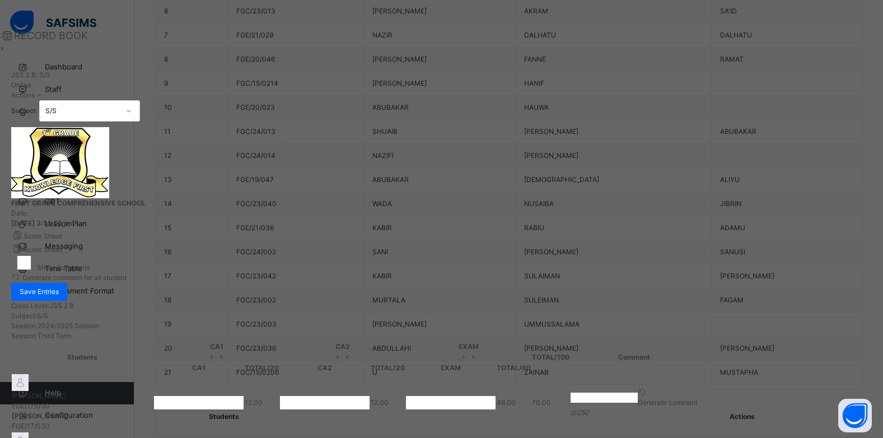
type input "**"
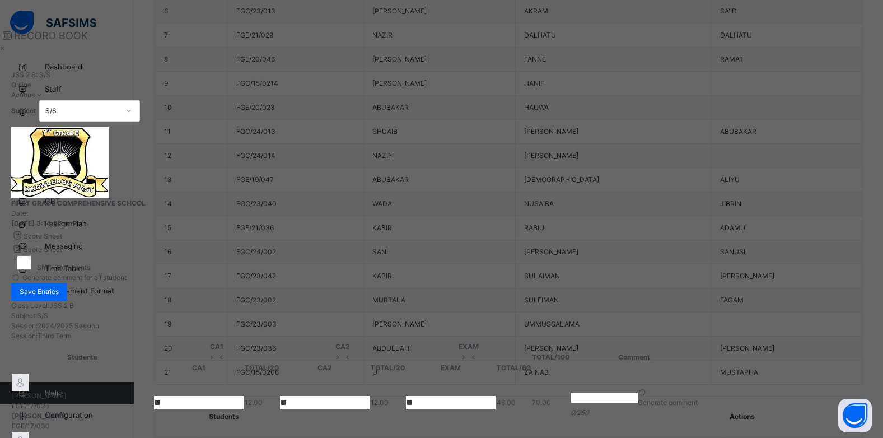
type input "**"
type input "*"
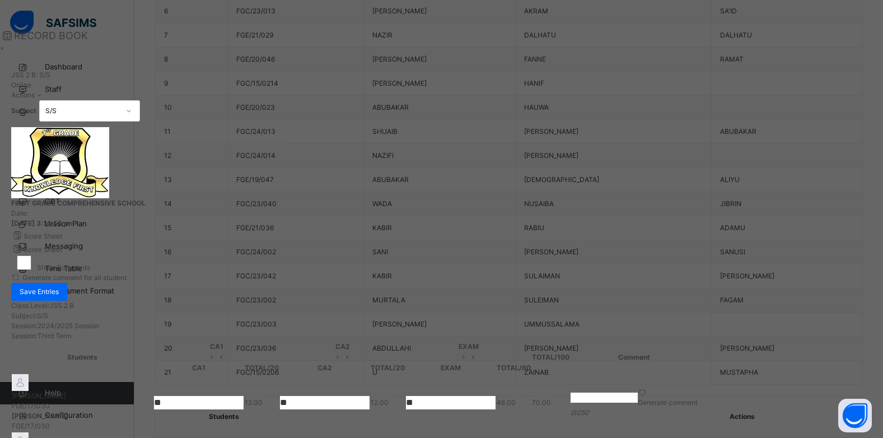
type input "**"
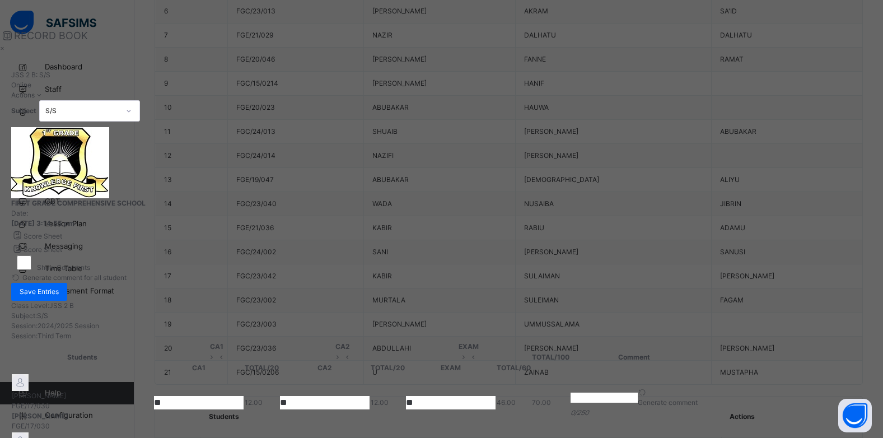
type input "**"
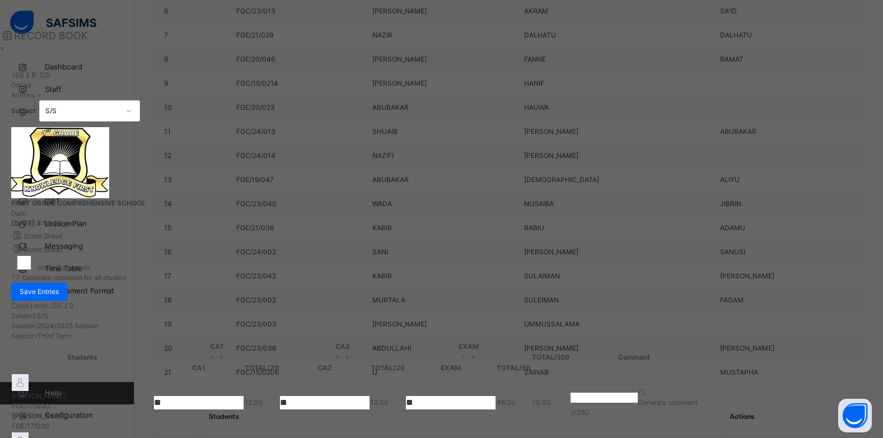
type input "**"
click at [59, 287] on span "Save Entries" at bounding box center [39, 292] width 39 height 10
type input "**"
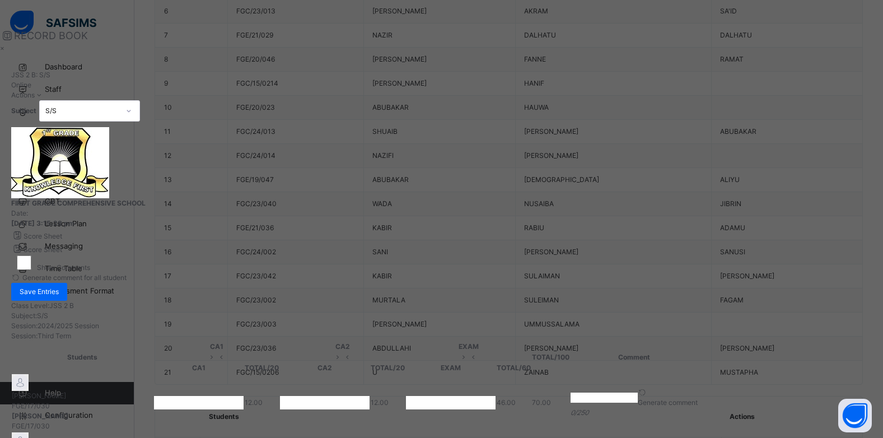
type input "**"
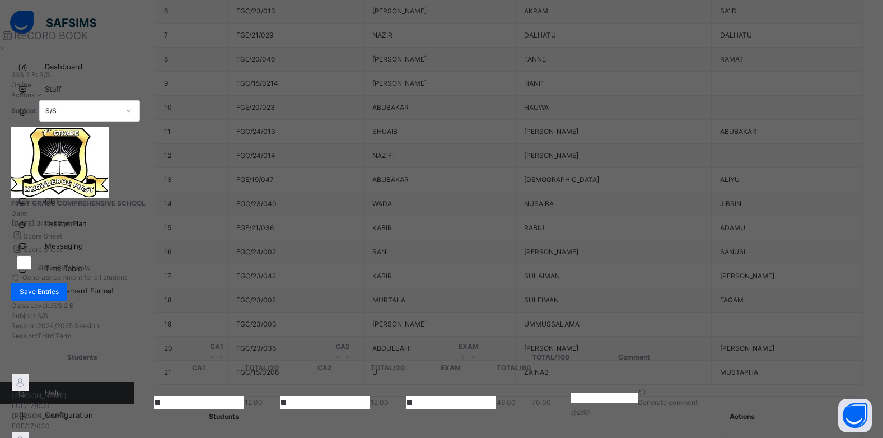
type input "**"
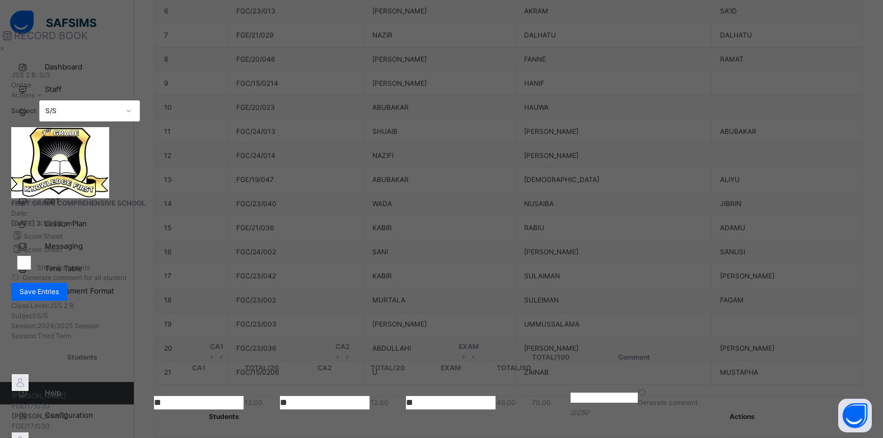
type input "**"
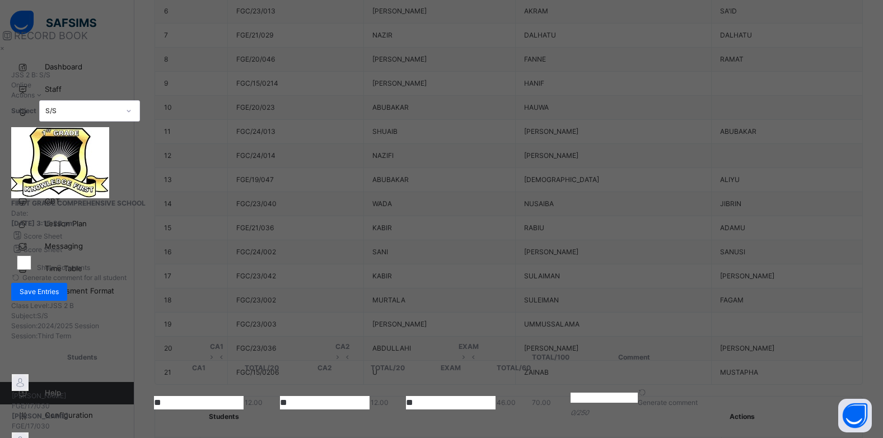
type input "**"
type input "*"
type input "**"
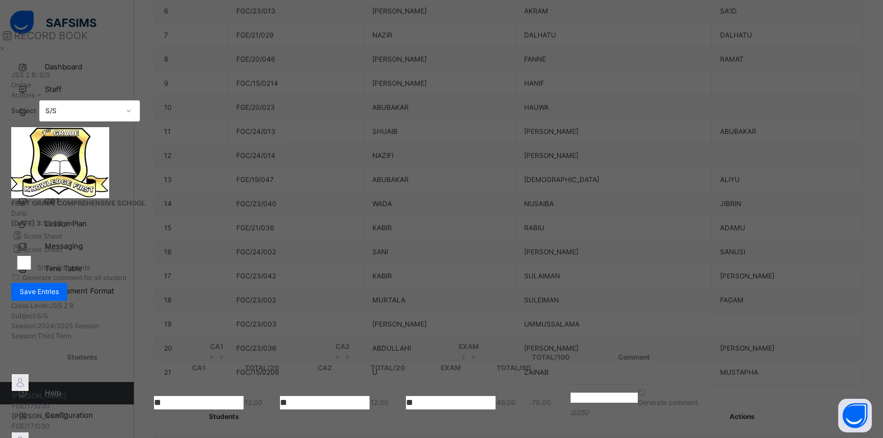
type input "**"
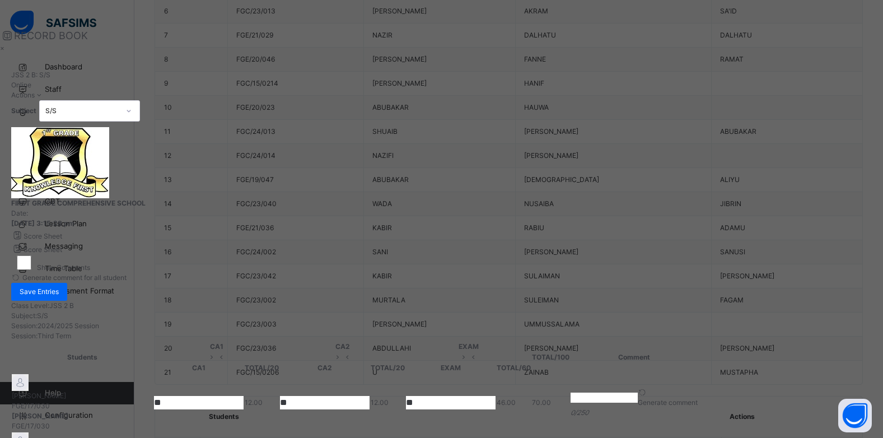
type input "**"
click at [712, 45] on div "×" at bounding box center [356, 48] width 712 height 10
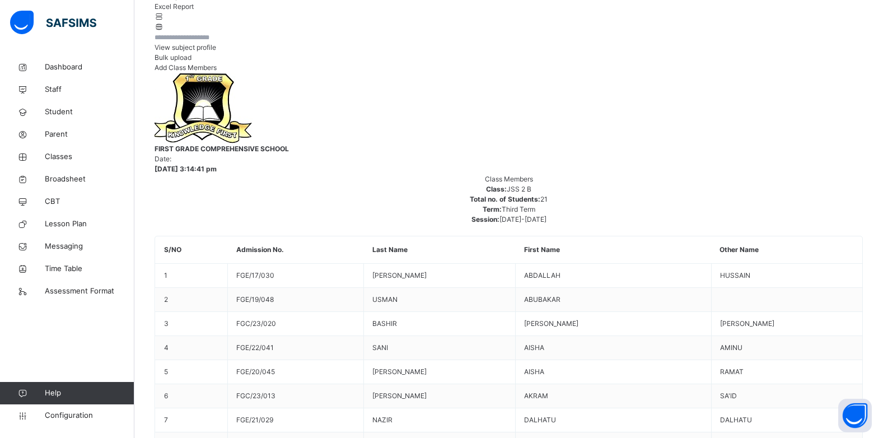
scroll to position [56, 0]
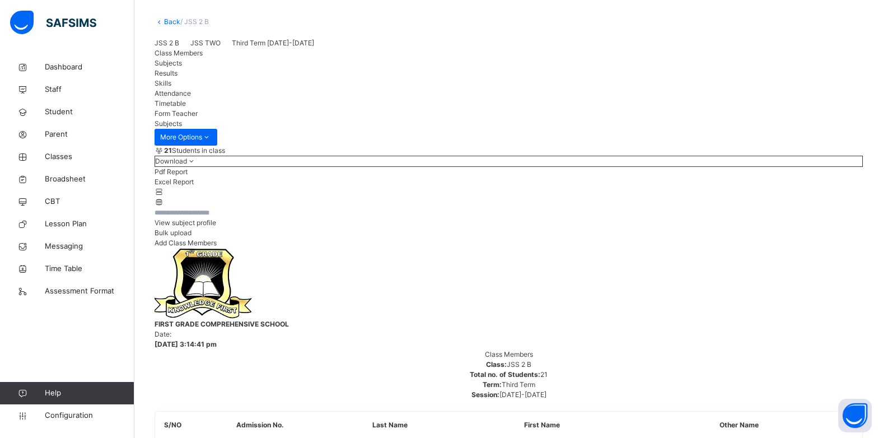
click at [164, 24] on link "Back" at bounding box center [172, 21] width 16 height 8
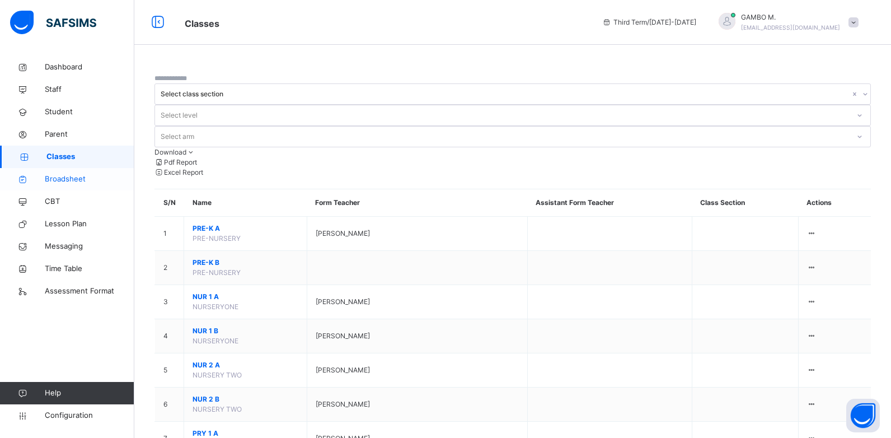
click at [60, 178] on span "Broadsheet" at bounding box center [90, 179] width 90 height 11
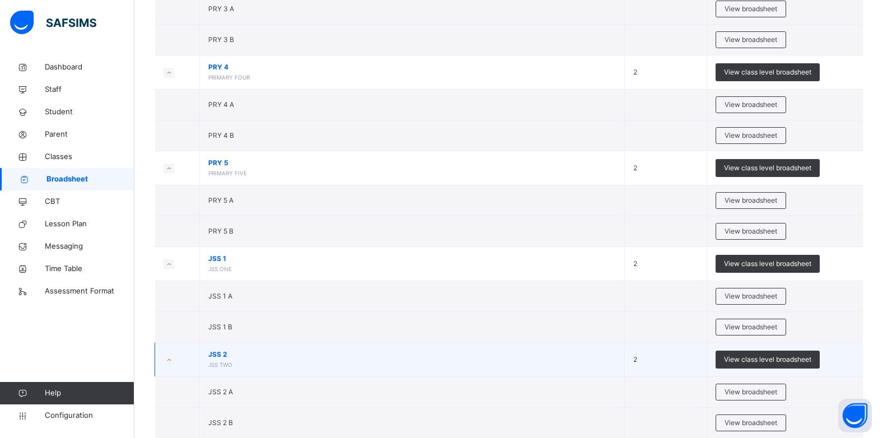
scroll to position [672, 0]
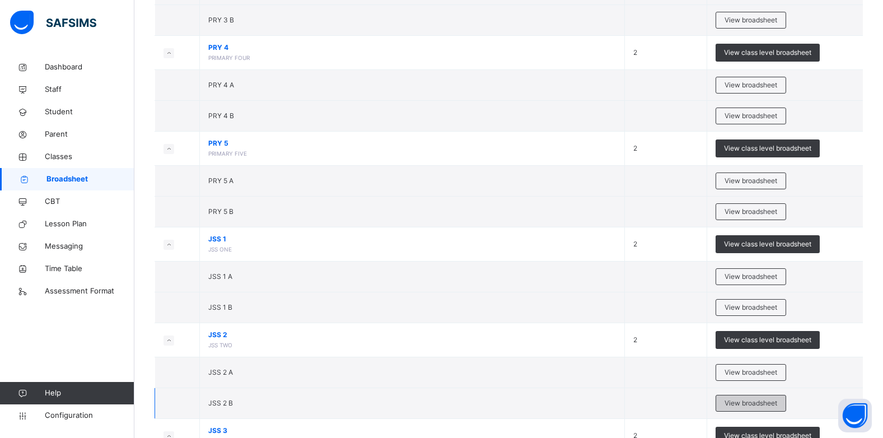
click at [761, 403] on span "View broadsheet" at bounding box center [751, 403] width 53 height 10
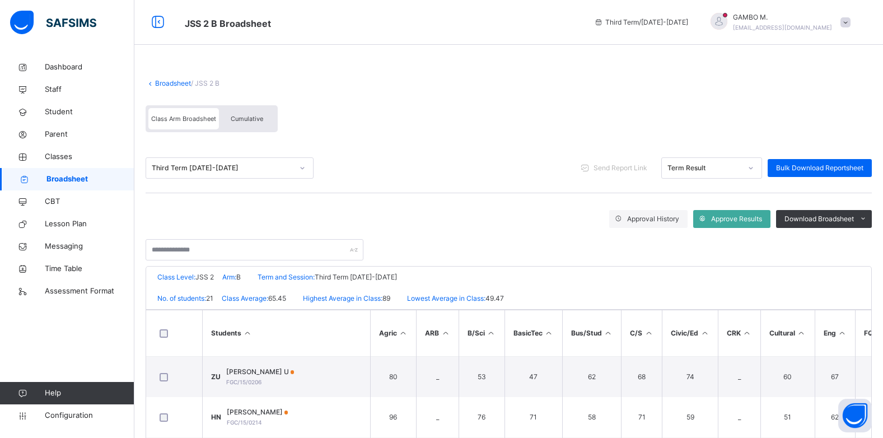
click at [241, 115] on span "Cumulative" at bounding box center [247, 119] width 32 height 8
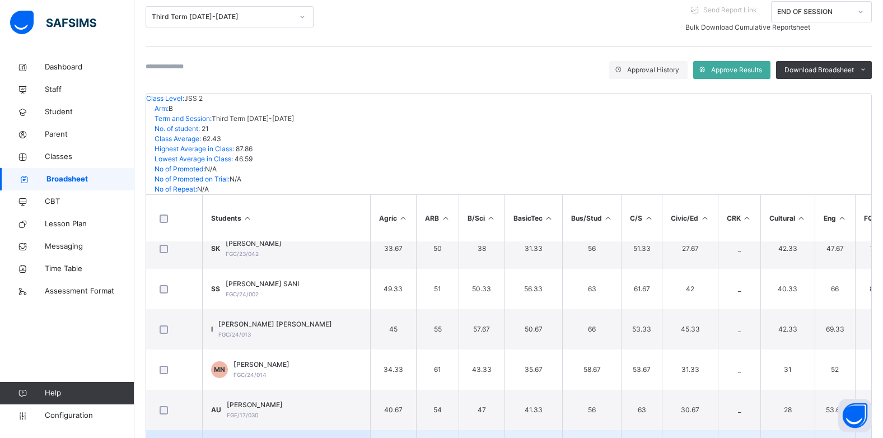
scroll to position [392, 0]
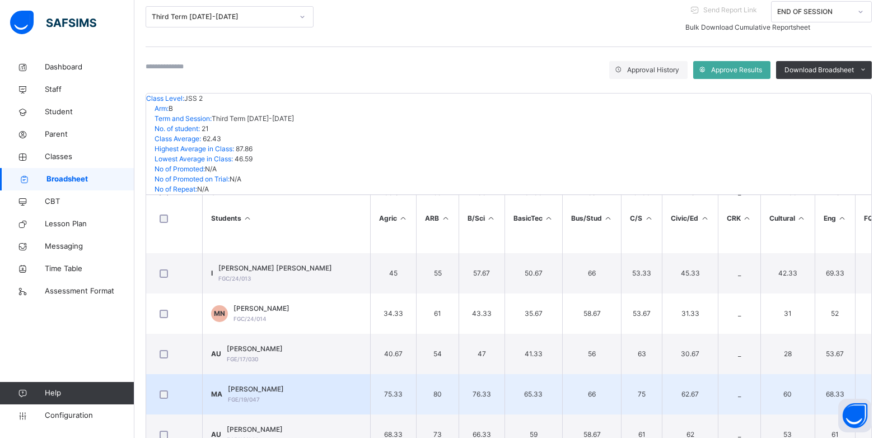
click at [284, 384] on div "MUHAMMAD ALIYU ABUBAKAR FGE/19/047" at bounding box center [256, 394] width 56 height 20
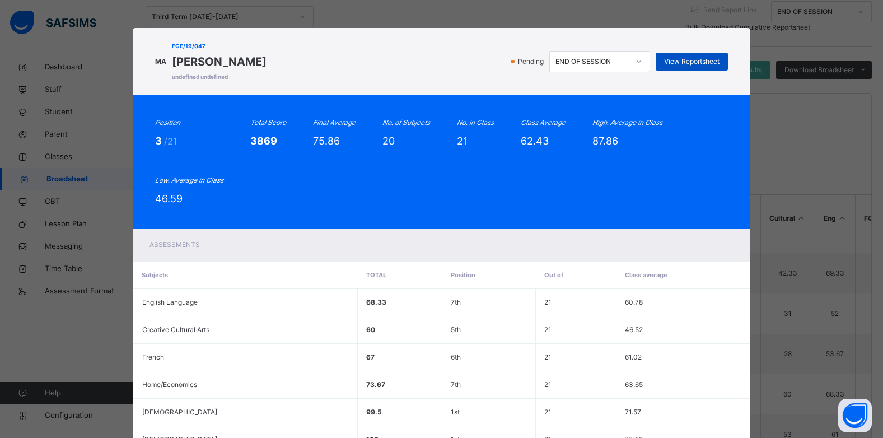
click at [684, 60] on span "View Reportsheet" at bounding box center [691, 62] width 55 height 10
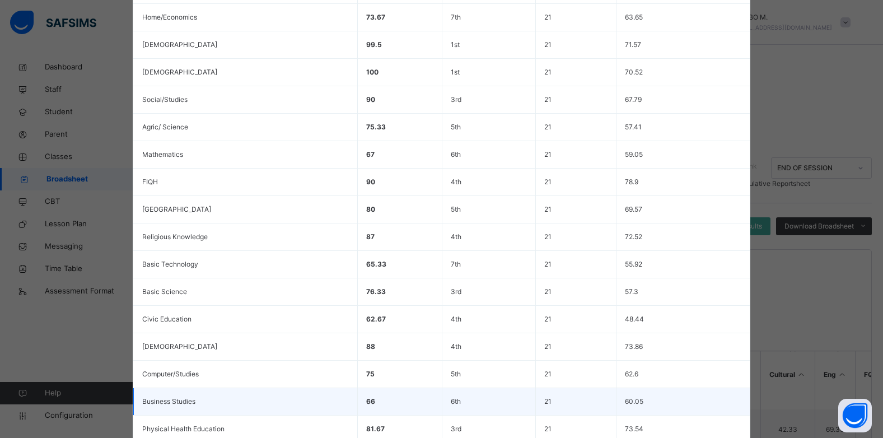
scroll to position [503, 0]
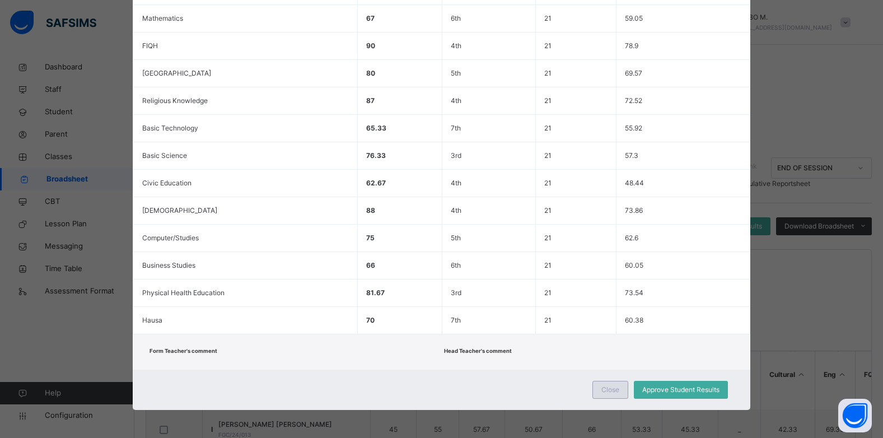
click at [596, 383] on div "Close" at bounding box center [610, 390] width 36 height 18
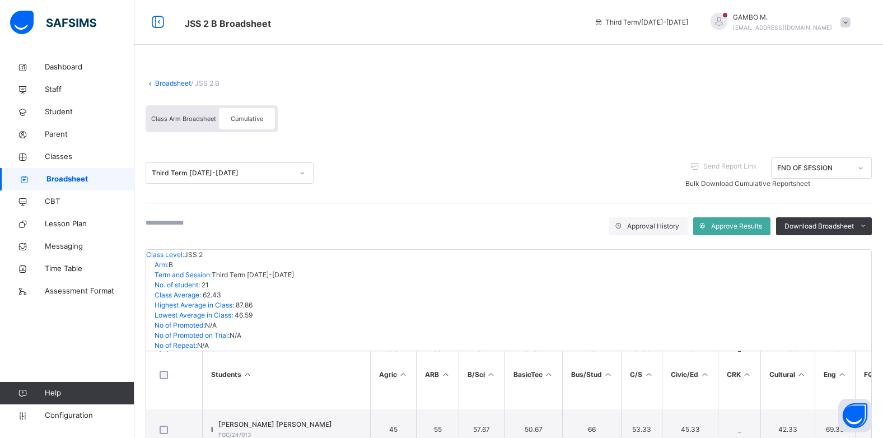
click at [177, 122] on div "Class Arm Broadsheet" at bounding box center [183, 118] width 71 height 21
click at [176, 118] on span "Class Arm Broadsheet" at bounding box center [183, 119] width 65 height 8
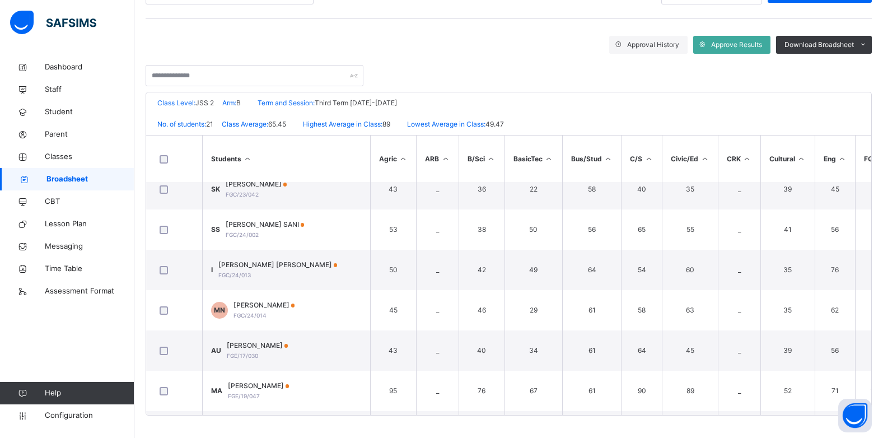
scroll to position [392, 0]
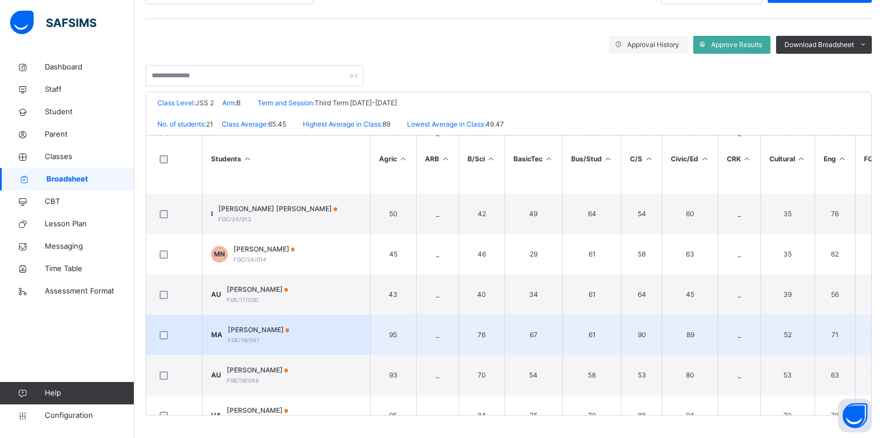
click at [289, 340] on div "MUHAMMAD ALIYU ABUBAKAR FGE/19/047" at bounding box center [259, 335] width 62 height 20
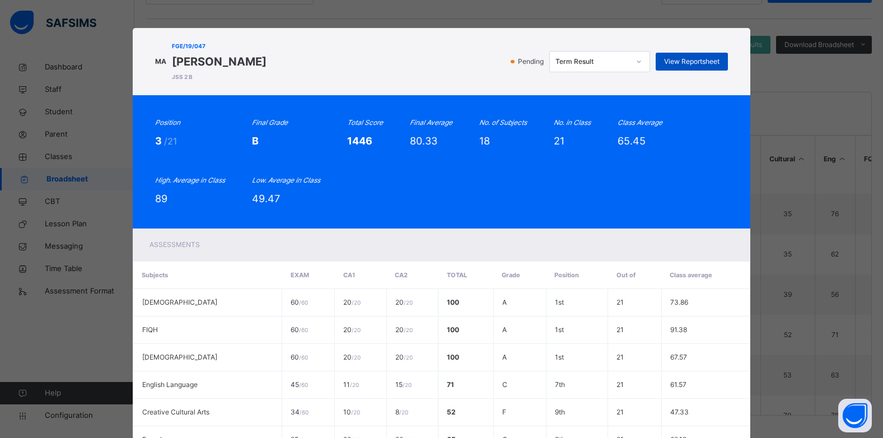
click at [684, 62] on span "View Reportsheet" at bounding box center [691, 62] width 55 height 10
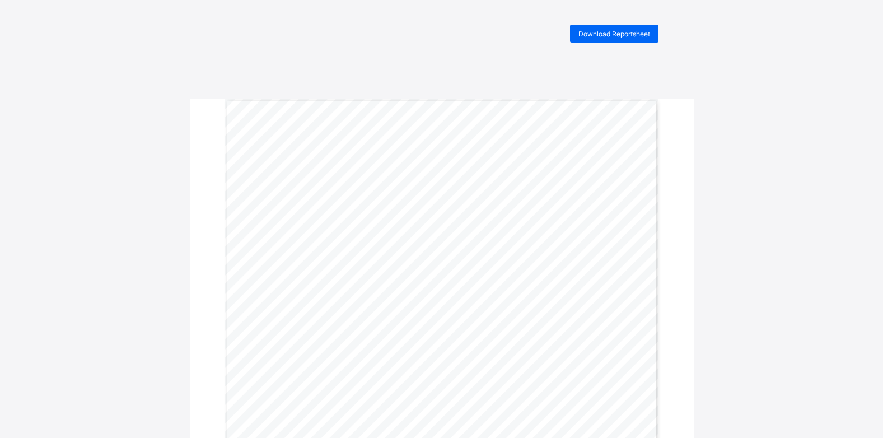
scroll to position [56, 0]
click at [595, 39] on span "Download Reportsheet" at bounding box center [614, 37] width 72 height 8
click at [632, 30] on div "Download Reportsheet" at bounding box center [614, 37] width 88 height 18
click at [612, 35] on span "Download Reportsheet" at bounding box center [614, 37] width 72 height 8
click at [602, 33] on span "Download Reportsheet" at bounding box center [614, 37] width 72 height 8
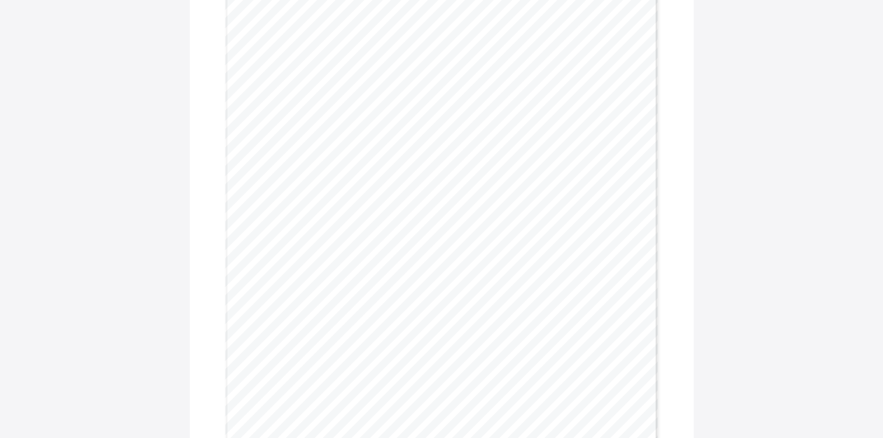
scroll to position [168, 0]
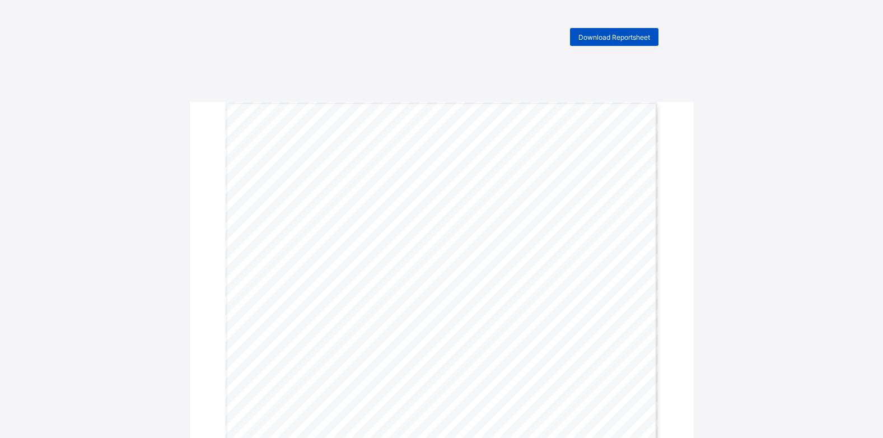
click at [637, 33] on span "Download Reportsheet" at bounding box center [614, 37] width 72 height 8
drag, startPoint x: 353, startPoint y: 61, endPoint x: 343, endPoint y: 63, distance: 9.7
click at [353, 61] on div "Download Reportsheet END OF TERM REPORT | Third Term [DATE]-[DATE] STUDENT’S NA…" at bounding box center [441, 371] width 883 height 687
click at [845, 57] on div "Download Reportsheet END OF TERM REPORT | Third Term [DATE]-[DATE] STUDENT’S NA…" at bounding box center [441, 371] width 883 height 687
